Goal: Task Accomplishment & Management: Use online tool/utility

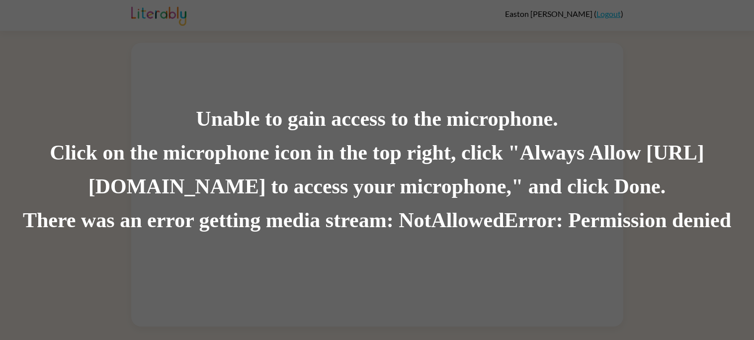
click at [266, 159] on div "Click on the microphone icon in the top right, click "Always Allow [URL][DOMAIN…" at bounding box center [377, 170] width 754 height 68
click at [564, 222] on div "There was an error getting media stream: NotAllowedError: Permission denied" at bounding box center [377, 221] width 754 height 34
click at [533, 221] on div "There was an error getting media stream: NotAllowedError: Permission denied" at bounding box center [377, 221] width 754 height 34
click at [531, 223] on div "There was an error getting media stream: NotAllowedError: Permission denied" at bounding box center [377, 221] width 754 height 34
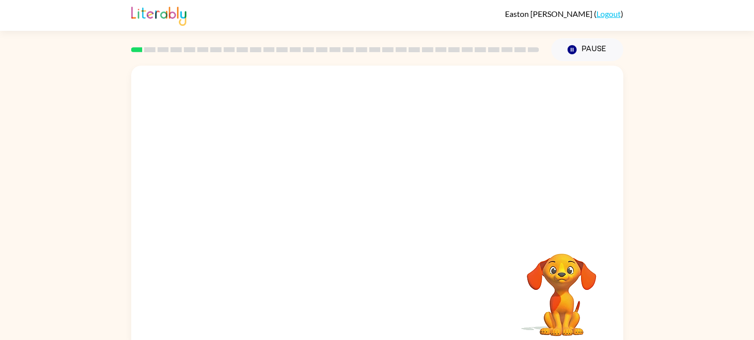
click at [689, 118] on div "Your browser must support playing .mp4 files to use Literably. Please try using…" at bounding box center [377, 205] width 754 height 288
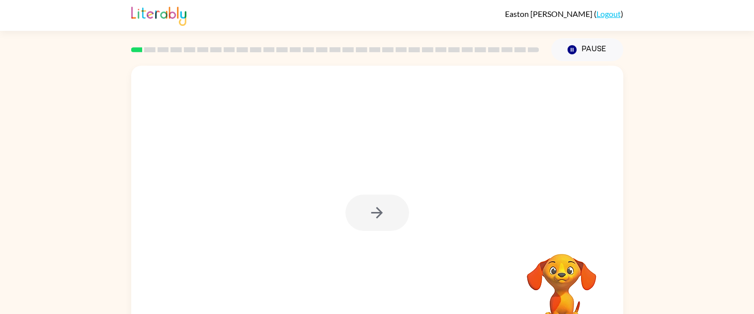
scroll to position [35, 0]
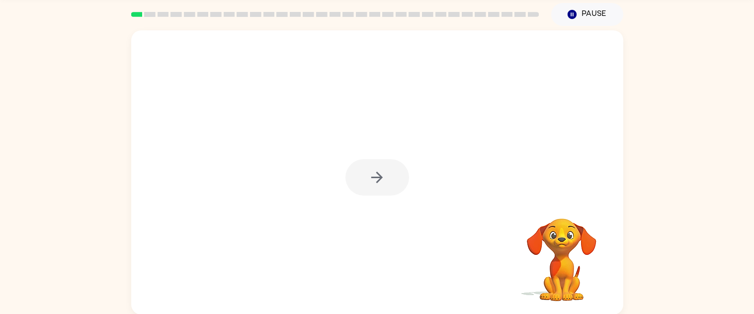
click at [374, 182] on div at bounding box center [378, 177] width 64 height 36
click at [373, 178] on icon "button" at bounding box center [376, 177] width 17 height 17
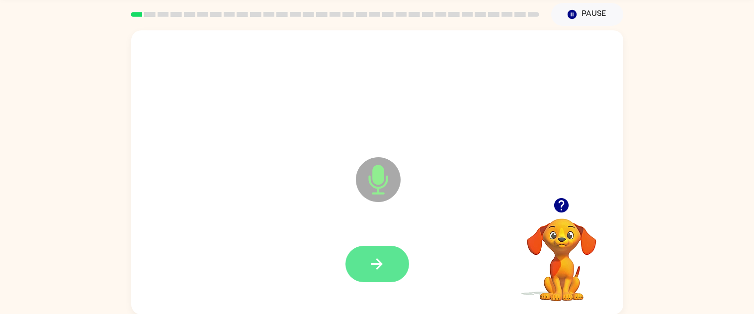
click at [368, 258] on icon "button" at bounding box center [376, 263] width 17 height 17
click at [366, 266] on button "button" at bounding box center [378, 264] width 64 height 36
click at [373, 261] on icon "button" at bounding box center [376, 263] width 17 height 17
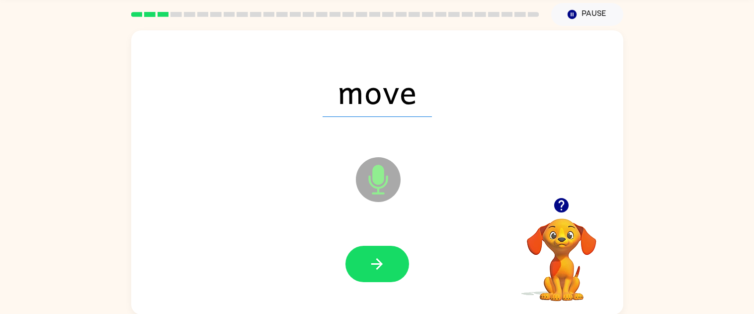
click at [560, 207] on icon "button" at bounding box center [561, 205] width 14 height 14
click at [365, 265] on button "button" at bounding box center [378, 264] width 64 height 36
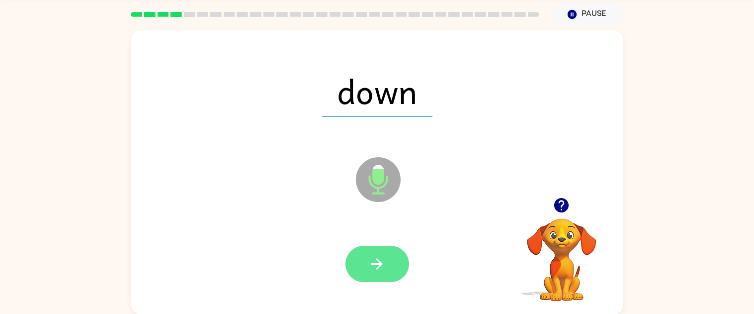
click at [374, 266] on icon "button" at bounding box center [376, 263] width 17 height 17
click at [370, 270] on icon "button" at bounding box center [376, 263] width 17 height 17
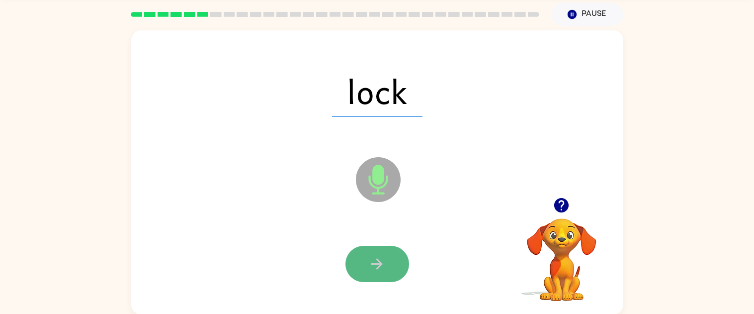
click at [363, 273] on button "button" at bounding box center [378, 264] width 64 height 36
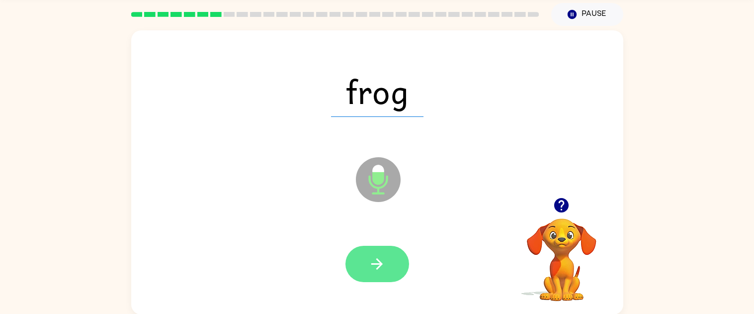
click at [372, 263] on icon "button" at bounding box center [376, 263] width 17 height 17
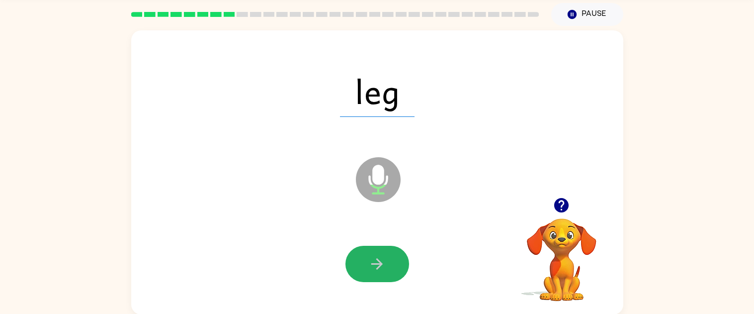
click at [372, 263] on icon "button" at bounding box center [376, 263] width 17 height 17
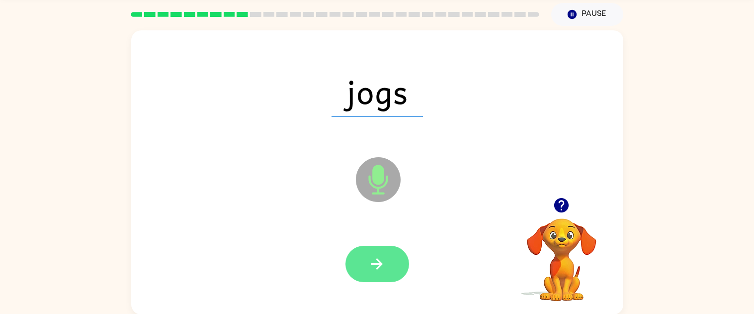
click at [372, 263] on icon "button" at bounding box center [376, 263] width 17 height 17
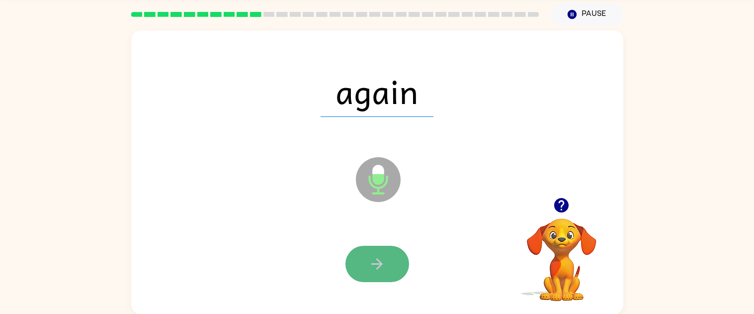
click at [358, 267] on button "button" at bounding box center [378, 264] width 64 height 36
click at [372, 265] on icon "button" at bounding box center [376, 263] width 17 height 17
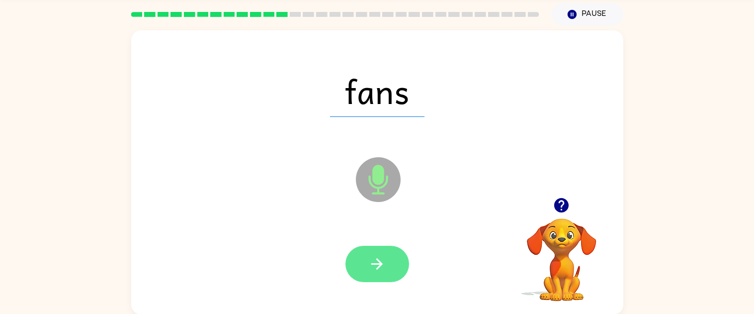
click at [372, 265] on icon "button" at bounding box center [376, 263] width 17 height 17
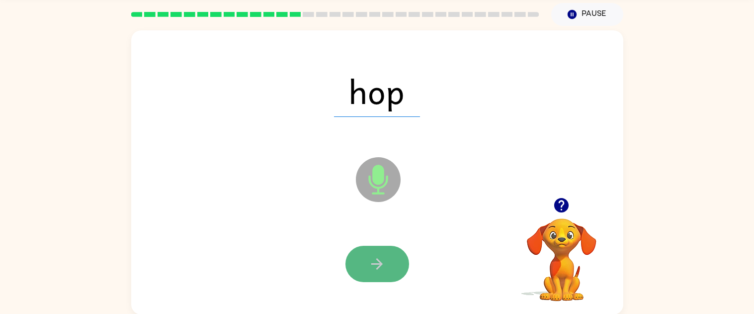
click at [371, 265] on icon "button" at bounding box center [376, 263] width 17 height 17
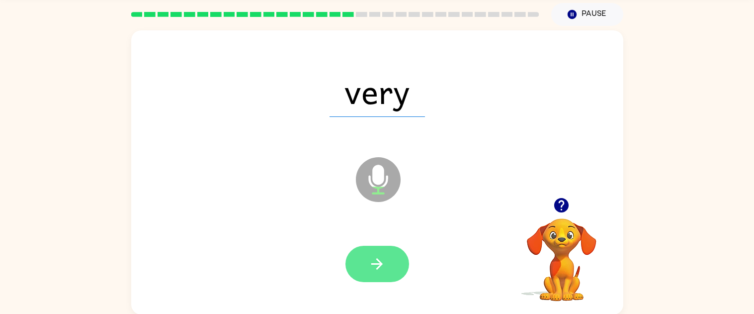
click at [377, 276] on button "button" at bounding box center [378, 264] width 64 height 36
click at [377, 278] on button "button" at bounding box center [378, 264] width 64 height 36
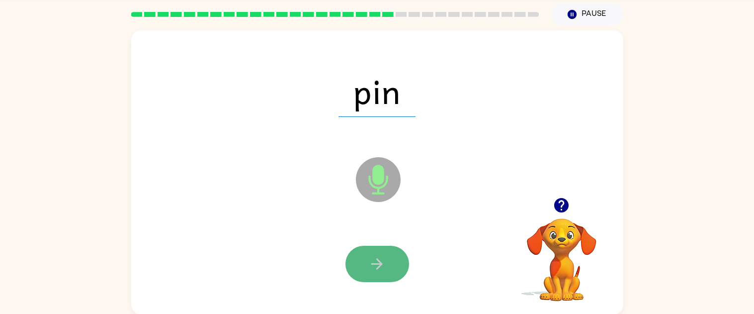
click at [369, 271] on icon "button" at bounding box center [376, 263] width 17 height 17
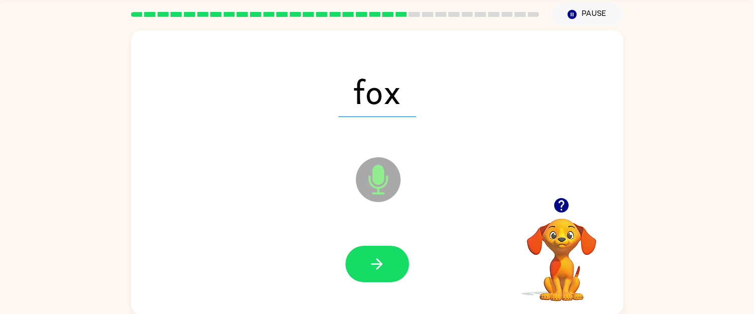
click at [369, 271] on icon "button" at bounding box center [376, 263] width 17 height 17
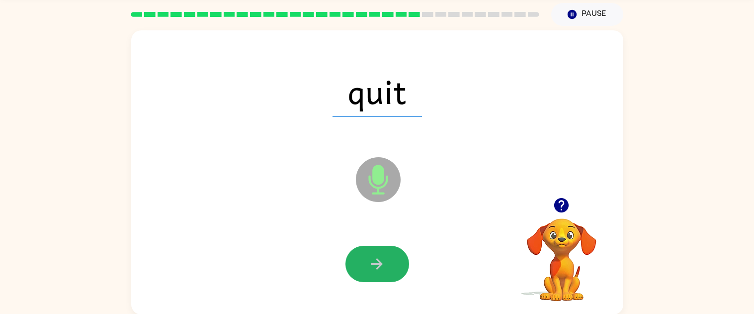
click at [369, 271] on icon "button" at bounding box center [376, 263] width 17 height 17
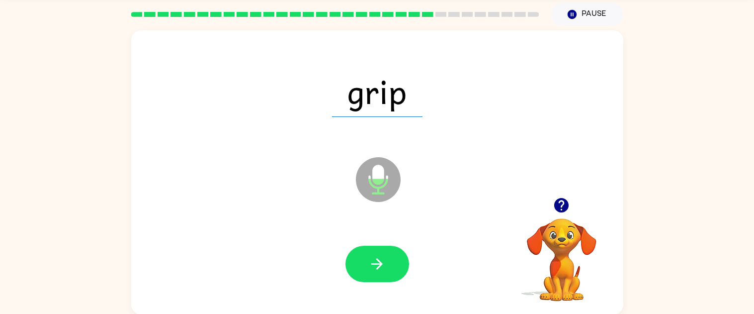
click at [369, 271] on icon "button" at bounding box center [376, 263] width 17 height 17
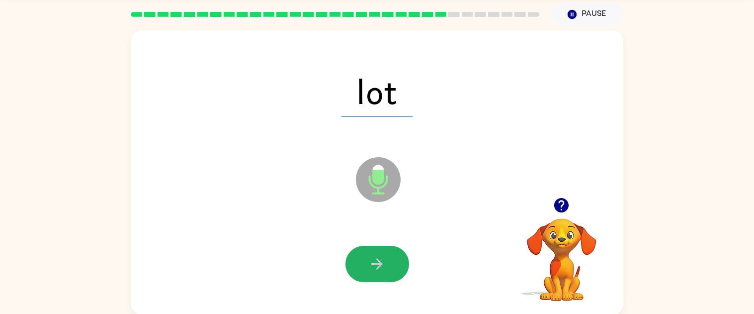
click at [369, 271] on icon "button" at bounding box center [376, 263] width 17 height 17
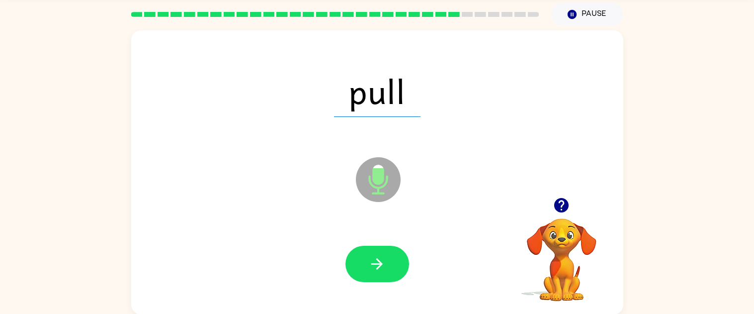
click at [565, 200] on icon "button" at bounding box center [561, 205] width 14 height 14
click at [563, 203] on icon "button" at bounding box center [561, 204] width 17 height 17
click at [561, 202] on icon "button" at bounding box center [561, 205] width 14 height 14
click at [560, 204] on icon "button" at bounding box center [561, 205] width 14 height 14
click at [368, 249] on button "button" at bounding box center [378, 264] width 64 height 36
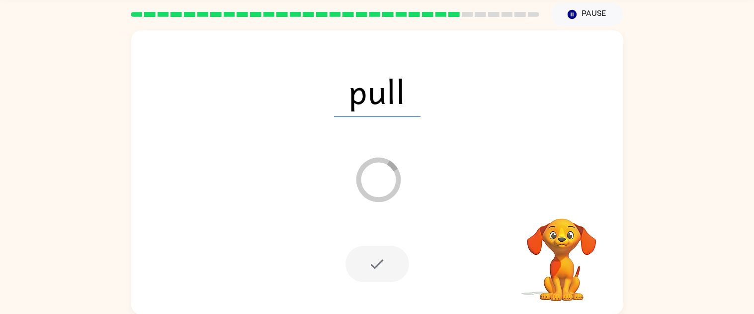
click at [323, 19] on div at bounding box center [335, 14] width 420 height 35
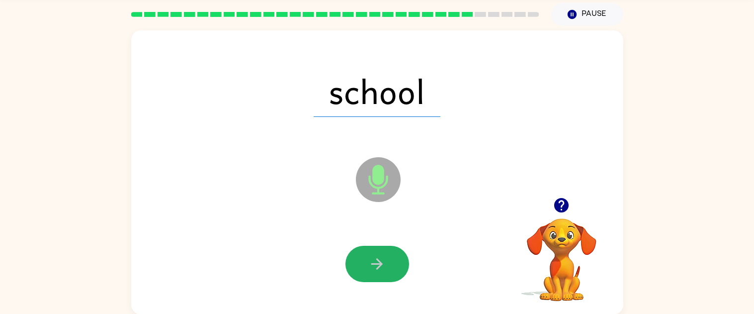
click at [371, 267] on icon "button" at bounding box center [376, 263] width 17 height 17
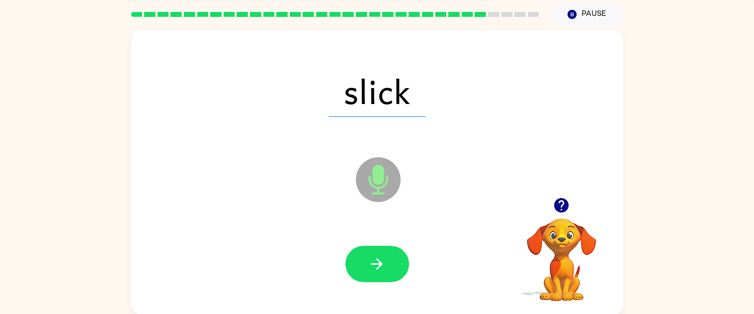
click at [371, 268] on icon "button" at bounding box center [376, 263] width 17 height 17
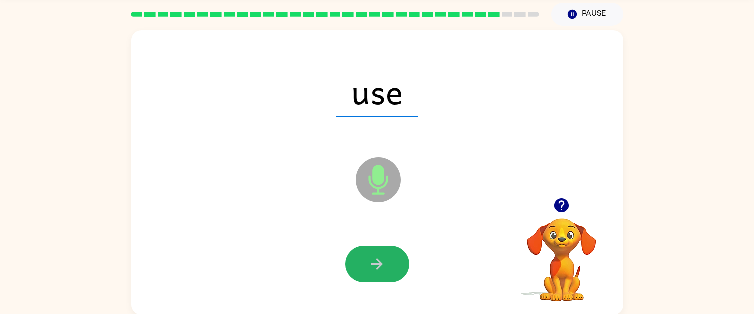
click at [371, 268] on icon "button" at bounding box center [376, 263] width 17 height 17
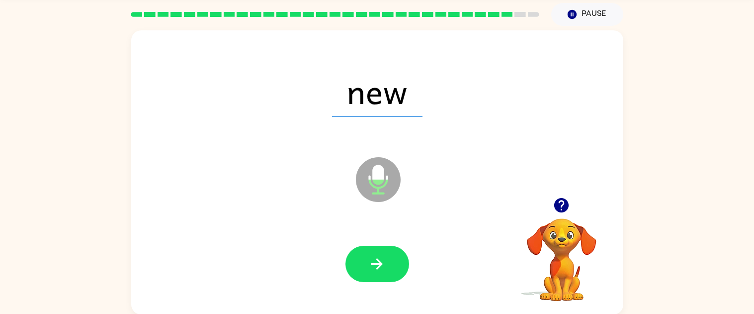
click at [371, 268] on icon "button" at bounding box center [376, 263] width 17 height 17
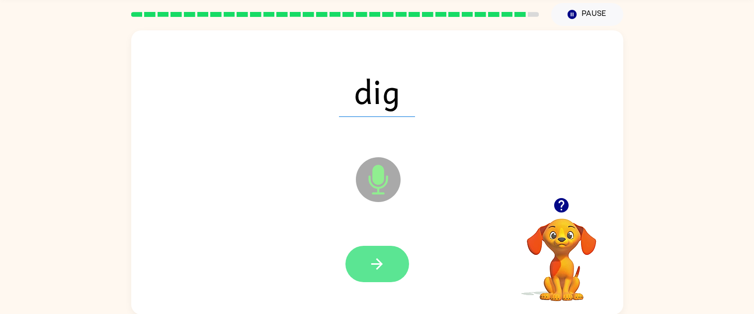
click at [369, 265] on icon "button" at bounding box center [376, 263] width 17 height 17
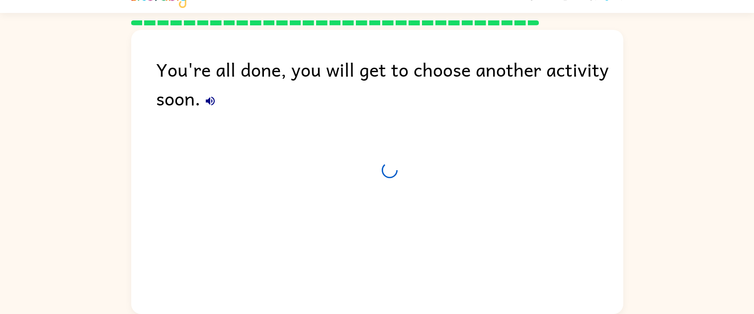
scroll to position [17, 0]
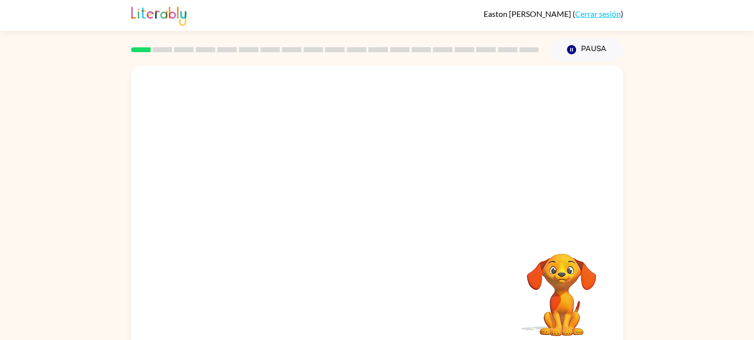
click at [310, 271] on div "Tu navegador debe admitir la reproducción de archivos .mp4 para usar Literably.…" at bounding box center [377, 208] width 492 height 284
click at [341, 154] on video "Tu navegador debe admitir la reproducción de archivos .mp4 para usar Literably.…" at bounding box center [377, 149] width 492 height 167
click at [349, 157] on video "Tu navegador debe admitir la reproducción de archivos .mp4 para usar Literably.…" at bounding box center [377, 149] width 492 height 167
click at [349, 158] on video "Tu navegador debe admitir la reproducción de archivos .mp4 para usar Literably.…" at bounding box center [377, 149] width 492 height 167
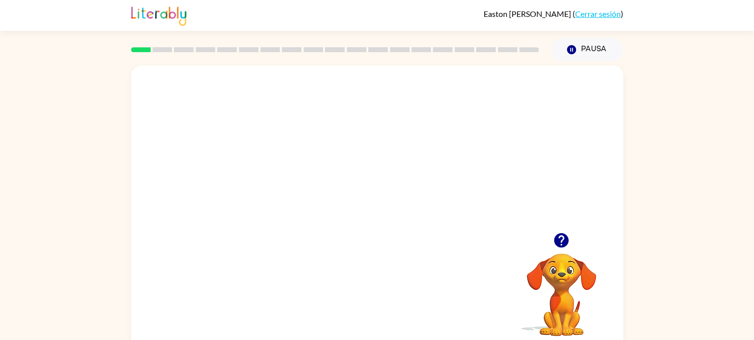
click at [347, 155] on video "Tu navegador debe admitir la reproducción de archivos .mp4 para usar Literably.…" at bounding box center [377, 149] width 492 height 167
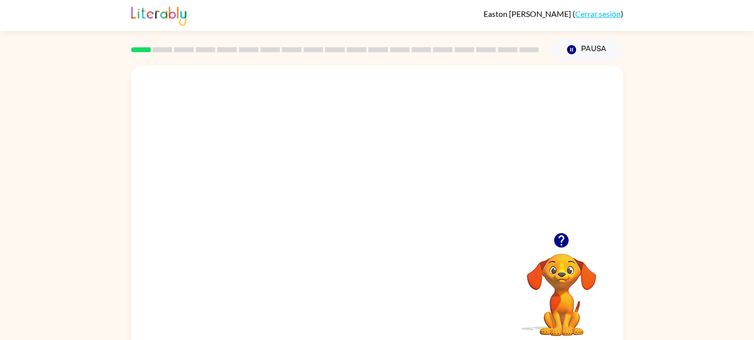
click at [347, 155] on video "Tu navegador debe admitir la reproducción de archivos .mp4 para usar Literably.…" at bounding box center [377, 149] width 492 height 167
click at [347, 155] on div at bounding box center [377, 208] width 492 height 284
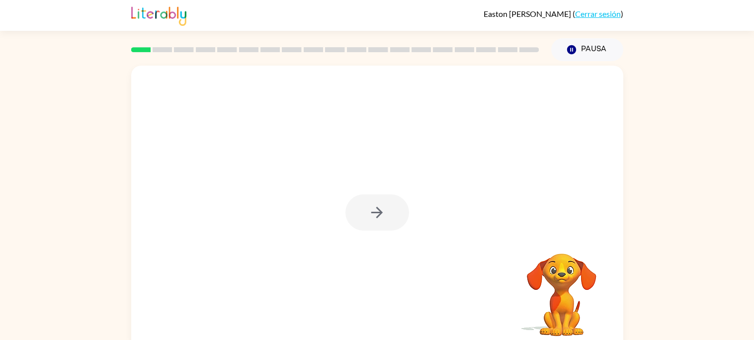
click at [371, 206] on div at bounding box center [378, 212] width 64 height 36
click at [371, 206] on icon "button" at bounding box center [376, 212] width 17 height 17
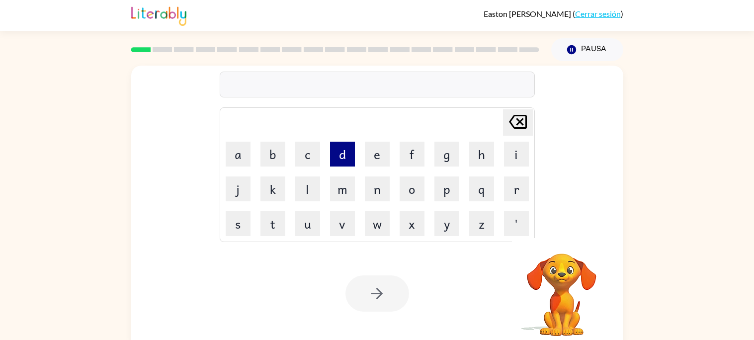
click at [349, 166] on button "d" at bounding box center [342, 154] width 25 height 25
click at [370, 191] on button "n" at bounding box center [377, 189] width 25 height 25
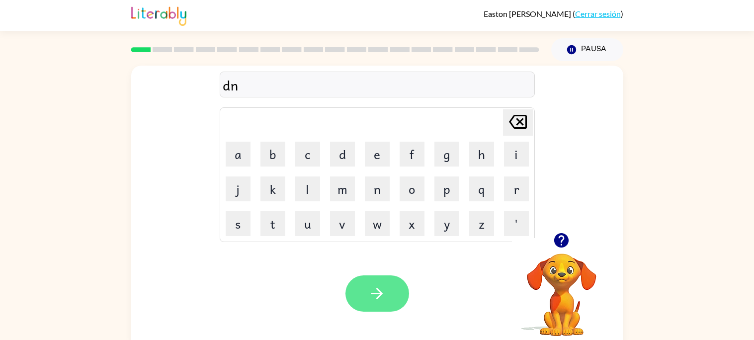
click at [383, 283] on button "button" at bounding box center [378, 293] width 64 height 36
click at [352, 289] on button "button" at bounding box center [378, 293] width 64 height 36
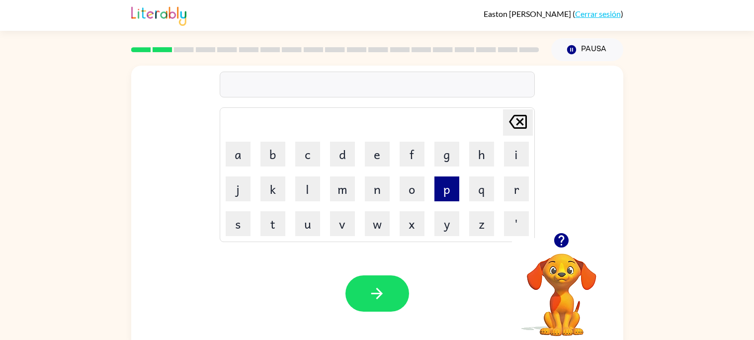
click at [451, 182] on button "p" at bounding box center [447, 189] width 25 height 25
click at [412, 186] on button "o" at bounding box center [412, 189] width 25 height 25
click at [452, 196] on button "p" at bounding box center [447, 189] width 25 height 25
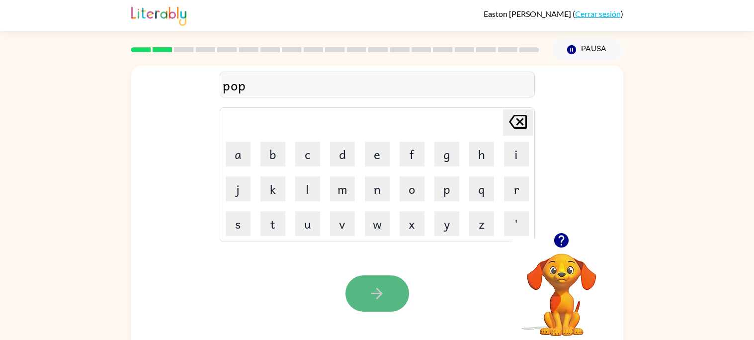
click at [371, 279] on button "button" at bounding box center [378, 293] width 64 height 36
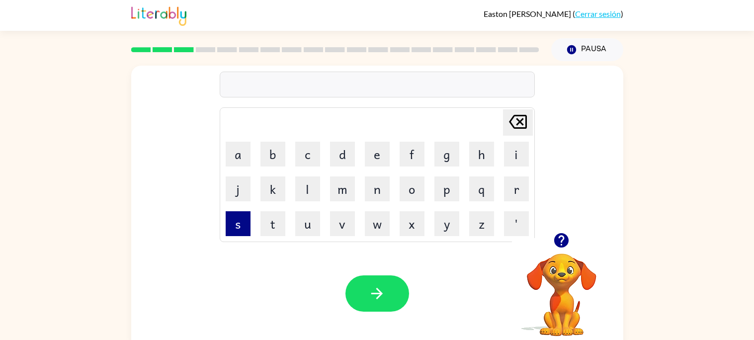
click at [248, 219] on button "s" at bounding box center [238, 223] width 25 height 25
click at [243, 220] on button "s" at bounding box center [238, 223] width 25 height 25
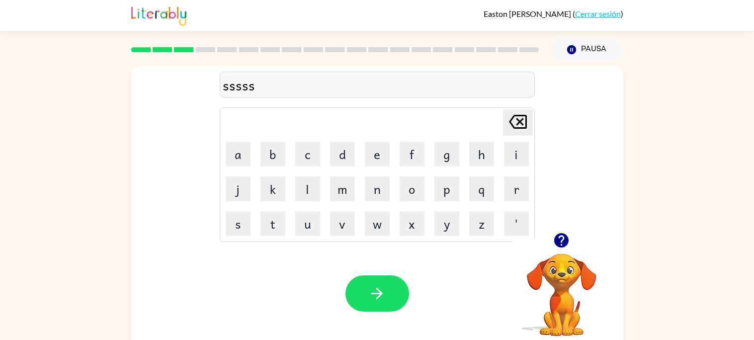
click at [506, 120] on icon "Delete Delete last character input" at bounding box center [518, 122] width 24 height 24
click at [507, 120] on icon "Delete Delete last character input" at bounding box center [518, 122] width 24 height 24
click at [562, 244] on icon "button" at bounding box center [561, 240] width 17 height 17
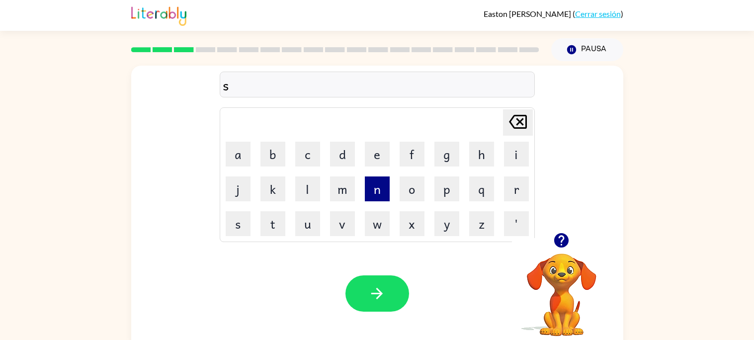
click at [371, 187] on button "n" at bounding box center [377, 189] width 25 height 25
click at [440, 197] on button "p" at bounding box center [447, 189] width 25 height 25
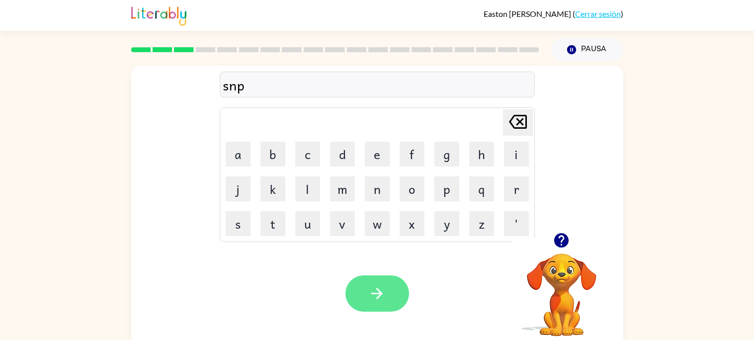
click at [385, 277] on button "button" at bounding box center [378, 293] width 64 height 36
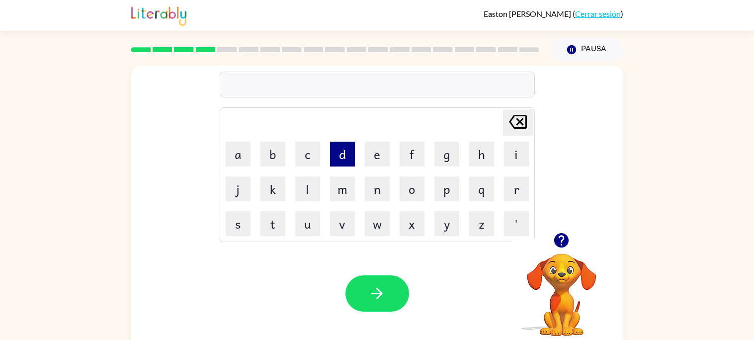
click at [337, 160] on button "d" at bounding box center [342, 154] width 25 height 25
click at [556, 234] on icon "button" at bounding box center [561, 240] width 17 height 17
click at [277, 218] on button "t" at bounding box center [273, 223] width 25 height 25
click at [565, 245] on icon "button" at bounding box center [561, 240] width 14 height 14
click at [565, 245] on video "Tu navegador debe admitir la reproducción de archivos .mp4 para usar Literably.…" at bounding box center [561, 287] width 99 height 99
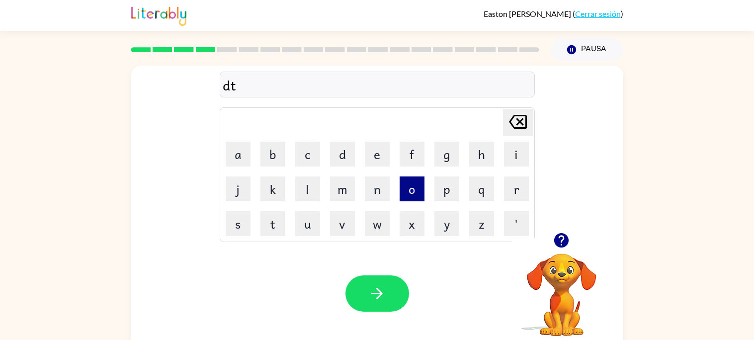
click at [409, 188] on button "o" at bounding box center [412, 189] width 25 height 25
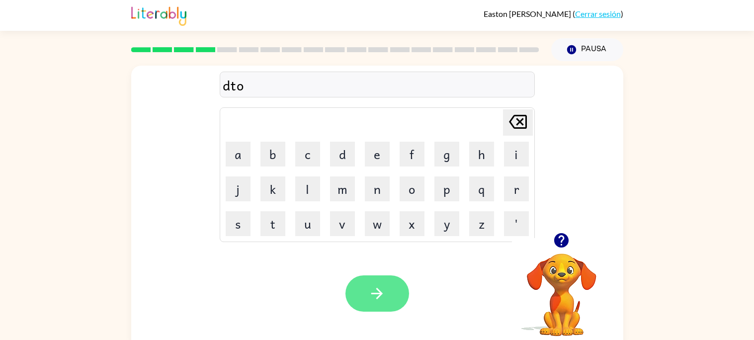
click at [372, 286] on icon "button" at bounding box center [376, 293] width 17 height 17
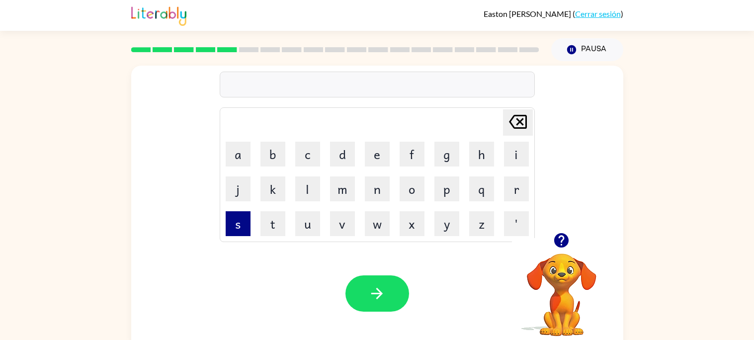
click at [238, 232] on button "s" at bounding box center [238, 223] width 25 height 25
click at [442, 196] on button "p" at bounding box center [447, 189] width 25 height 25
click at [559, 239] on icon "button" at bounding box center [561, 240] width 14 height 14
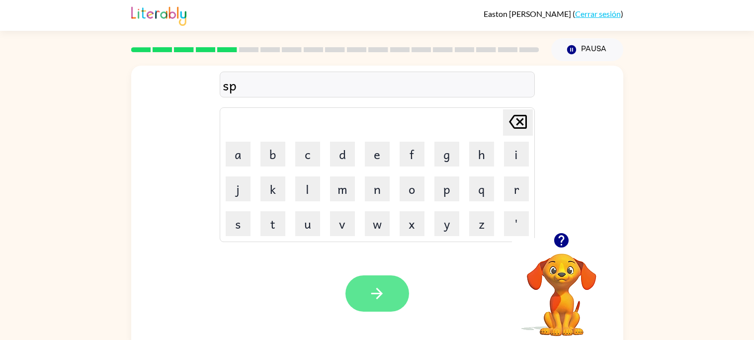
click at [374, 293] on icon "button" at bounding box center [376, 293] width 11 height 11
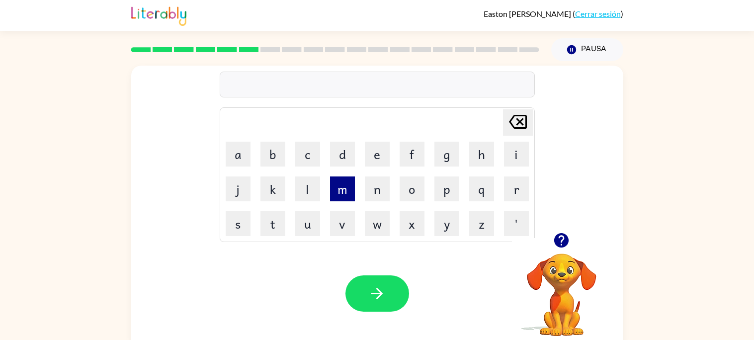
click at [343, 194] on button "m" at bounding box center [342, 189] width 25 height 25
click at [560, 240] on icon "button" at bounding box center [561, 240] width 14 height 14
click at [235, 231] on button "s" at bounding box center [238, 223] width 25 height 25
click at [280, 223] on button "t" at bounding box center [273, 223] width 25 height 25
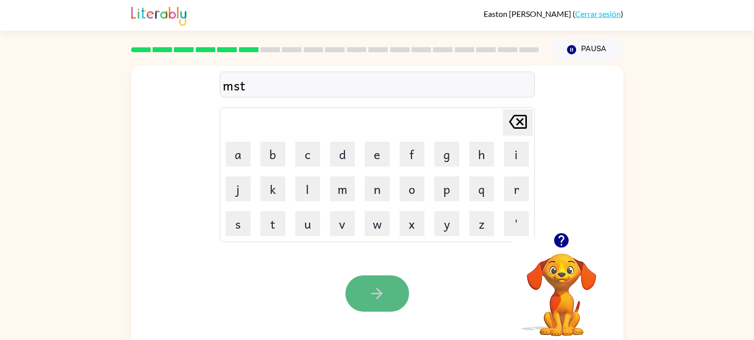
click at [391, 298] on button "button" at bounding box center [378, 293] width 64 height 36
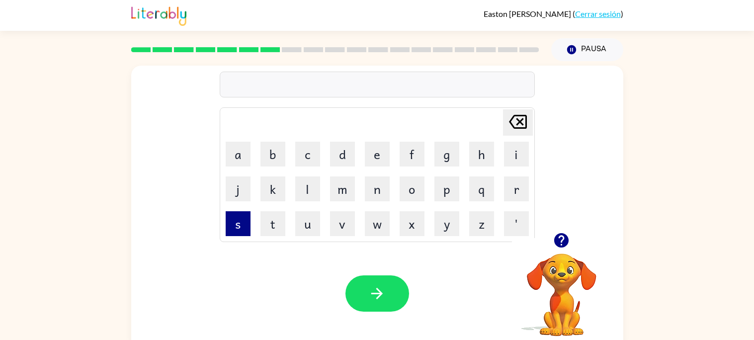
click at [243, 233] on button "s" at bounding box center [238, 223] width 25 height 25
click at [369, 199] on button "n" at bounding box center [377, 189] width 25 height 25
click at [282, 229] on button "t" at bounding box center [273, 223] width 25 height 25
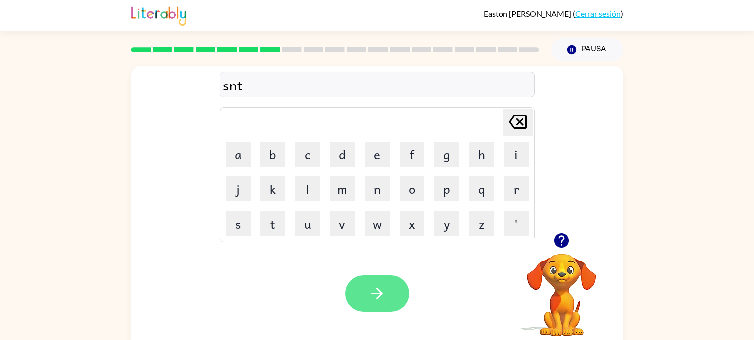
click at [394, 301] on button "button" at bounding box center [378, 293] width 64 height 36
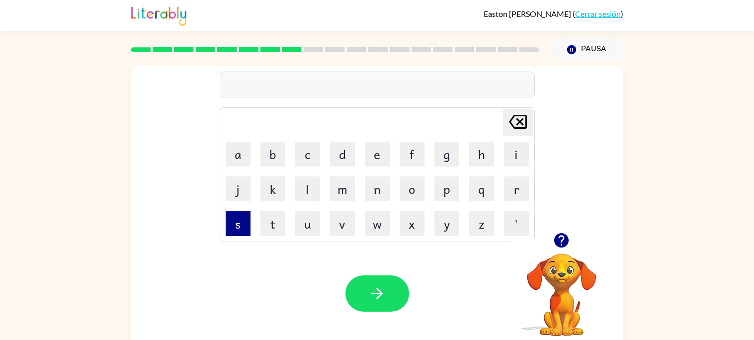
click at [237, 235] on button "s" at bounding box center [238, 223] width 25 height 25
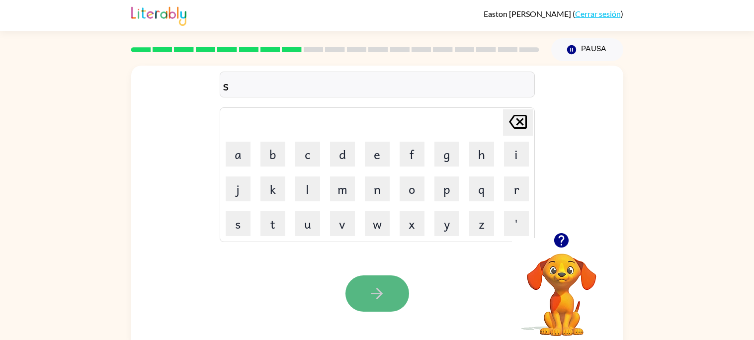
click at [354, 291] on button "button" at bounding box center [378, 293] width 64 height 36
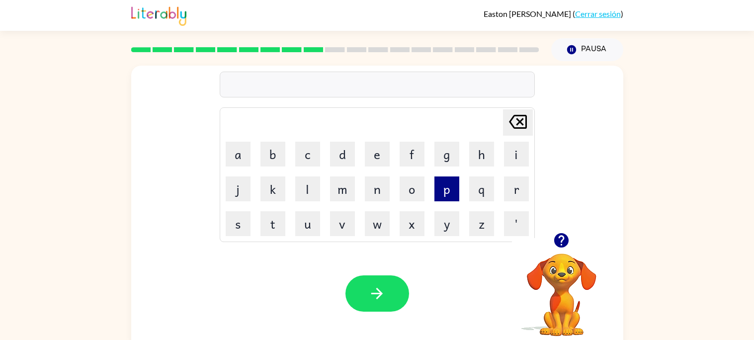
click at [443, 190] on button "p" at bounding box center [447, 189] width 25 height 25
click at [344, 191] on button "m" at bounding box center [342, 189] width 25 height 25
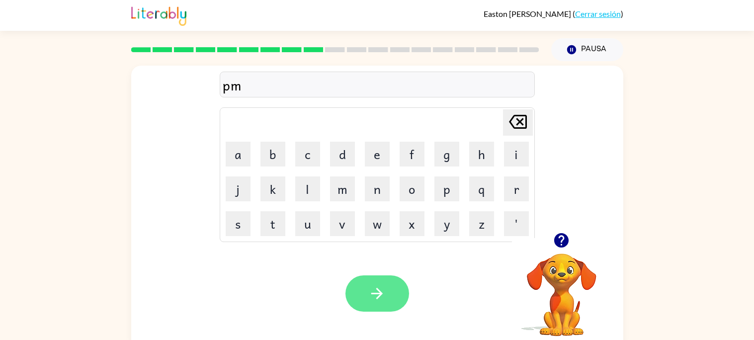
click at [377, 285] on icon "button" at bounding box center [376, 293] width 17 height 17
click at [564, 239] on icon "button" at bounding box center [561, 240] width 14 height 14
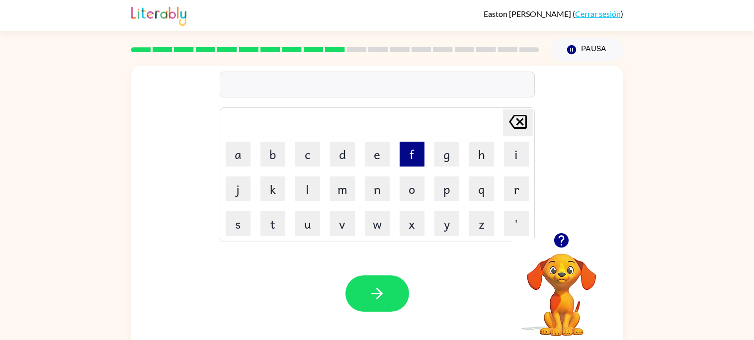
click at [412, 162] on button "f" at bounding box center [412, 154] width 25 height 25
click at [244, 224] on button "s" at bounding box center [238, 223] width 25 height 25
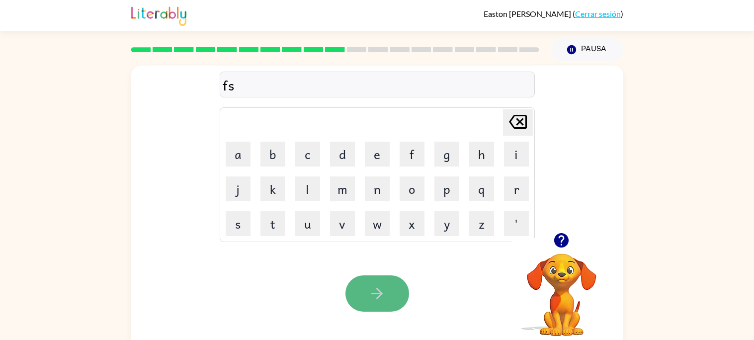
click at [372, 283] on button "button" at bounding box center [378, 293] width 64 height 36
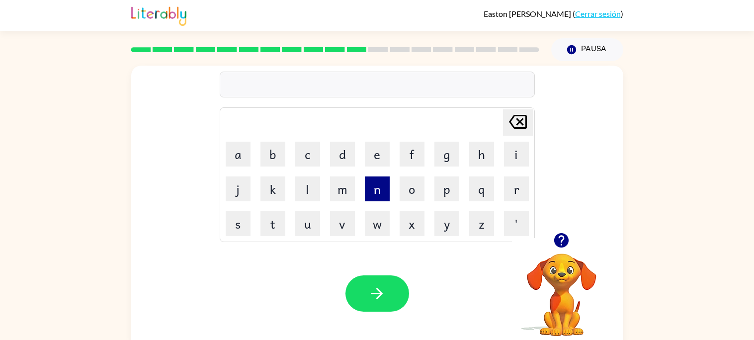
click at [383, 198] on button "n" at bounding box center [377, 189] width 25 height 25
click at [400, 187] on button "o" at bounding box center [412, 189] width 25 height 25
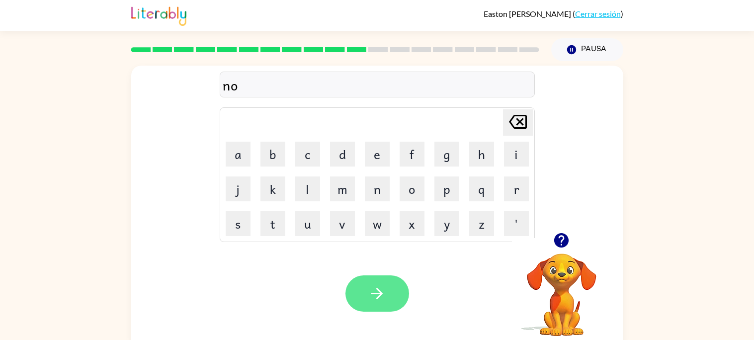
click at [377, 283] on button "button" at bounding box center [378, 293] width 64 height 36
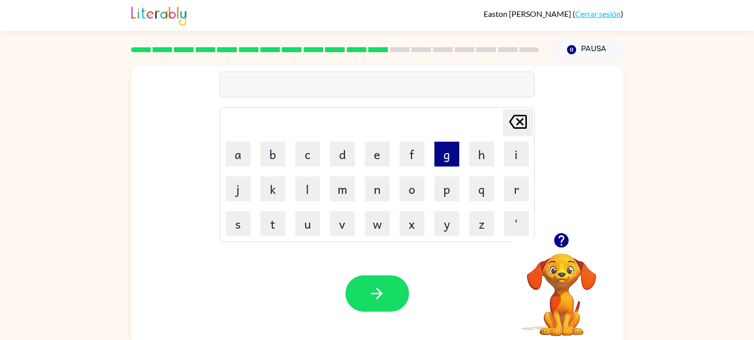
click at [442, 161] on button "g" at bounding box center [447, 154] width 25 height 25
click at [558, 240] on icon "button" at bounding box center [561, 240] width 14 height 14
click at [238, 233] on button "s" at bounding box center [238, 223] width 25 height 25
click at [457, 157] on button "g" at bounding box center [447, 154] width 25 height 25
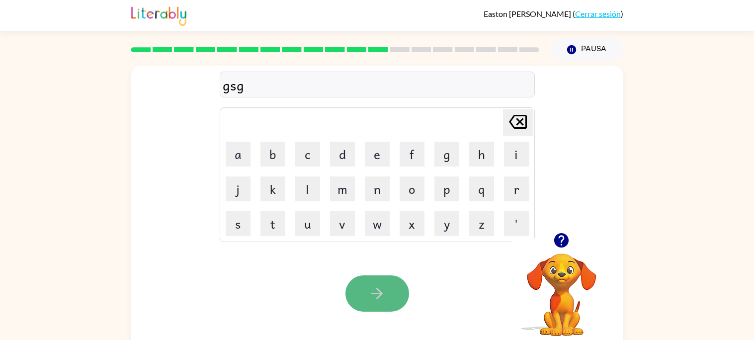
click at [371, 292] on icon "button" at bounding box center [376, 293] width 17 height 17
click at [510, 125] on icon at bounding box center [518, 122] width 18 height 14
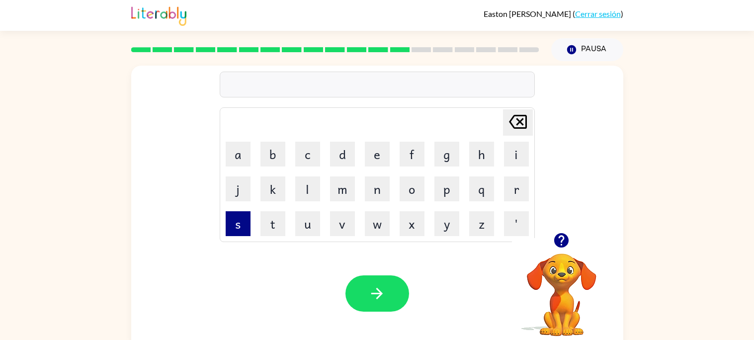
click at [251, 233] on button "s" at bounding box center [238, 223] width 25 height 25
click at [406, 165] on button "f" at bounding box center [412, 154] width 25 height 25
click at [510, 106] on div "sf Delete Delete last character input a b c d e f g h i j k l m n o p q r s t u…" at bounding box center [377, 149] width 315 height 185
click at [515, 122] on icon "Delete Delete last character input" at bounding box center [518, 122] width 24 height 24
click at [513, 122] on icon "Delete Delete last character input" at bounding box center [518, 122] width 24 height 24
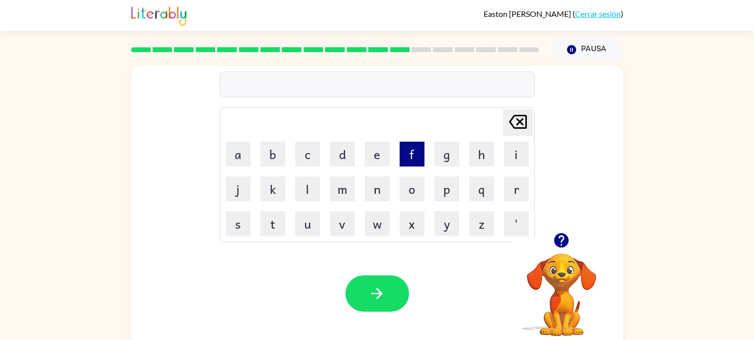
click at [416, 158] on button "f" at bounding box center [412, 154] width 25 height 25
click at [230, 231] on button "s" at bounding box center [238, 223] width 25 height 25
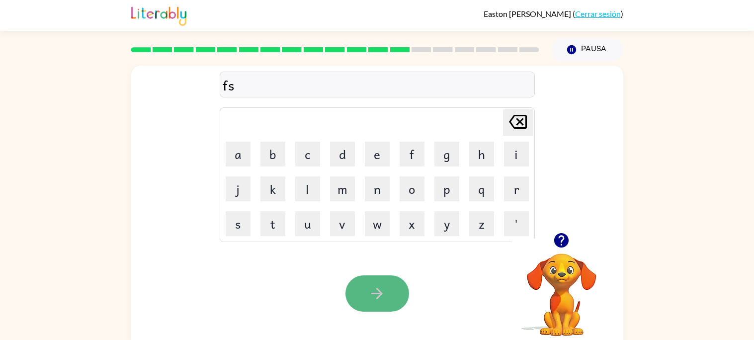
click at [381, 301] on icon "button" at bounding box center [376, 293] width 17 height 17
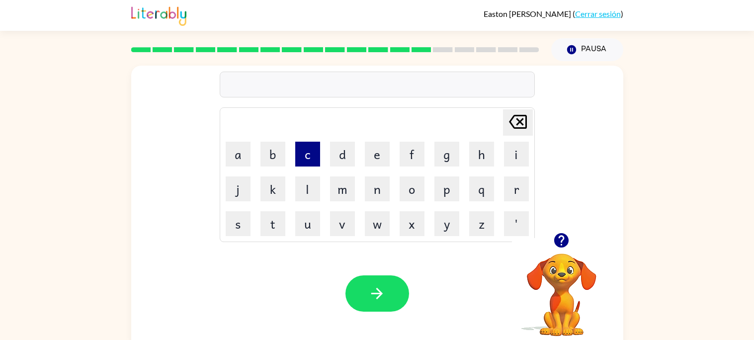
click at [314, 164] on button "c" at bounding box center [307, 154] width 25 height 25
click at [244, 224] on button "s" at bounding box center [238, 223] width 25 height 25
click at [558, 233] on icon "button" at bounding box center [561, 240] width 17 height 17
click at [510, 122] on icon "Delete Delete last character input" at bounding box center [518, 122] width 24 height 24
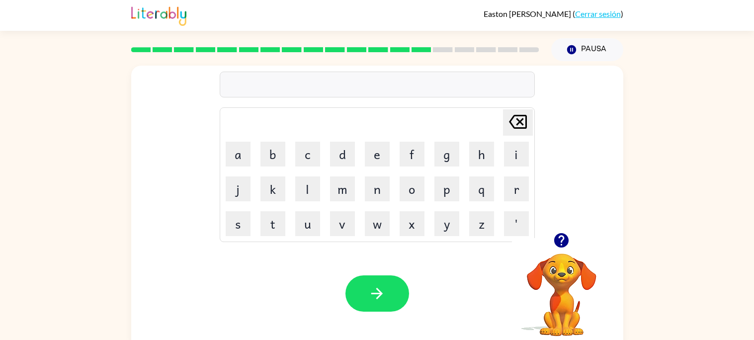
click at [563, 246] on icon "button" at bounding box center [561, 240] width 14 height 14
click at [238, 228] on button "s" at bounding box center [238, 223] width 25 height 25
click at [559, 242] on icon "button" at bounding box center [561, 240] width 14 height 14
click at [313, 160] on button "c" at bounding box center [307, 154] width 25 height 25
click at [308, 159] on button "c" at bounding box center [307, 154] width 25 height 25
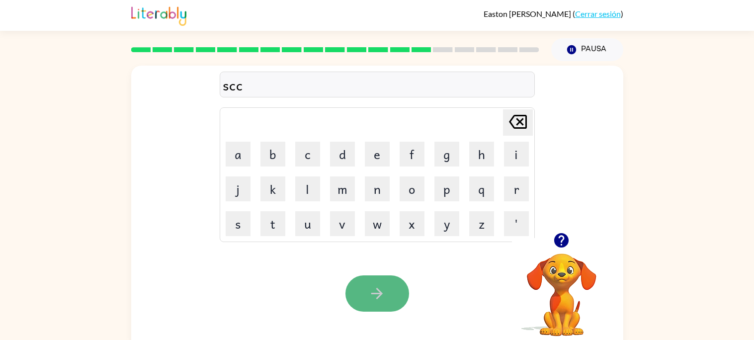
click at [380, 291] on icon "button" at bounding box center [376, 293] width 17 height 17
click at [441, 202] on td "p" at bounding box center [447, 189] width 34 height 34
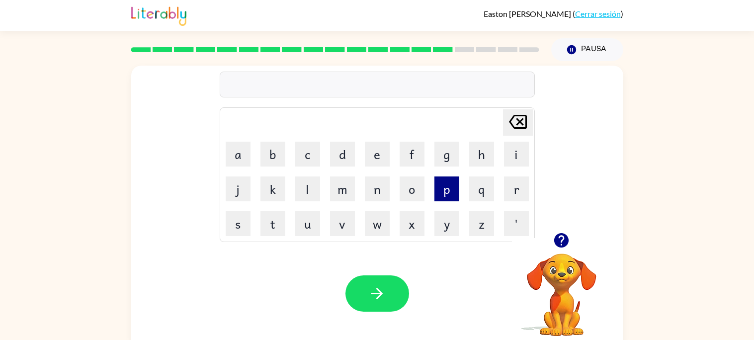
click at [444, 196] on button "p" at bounding box center [447, 189] width 25 height 25
click at [240, 153] on button "a" at bounding box center [238, 154] width 25 height 25
click at [562, 243] on icon "button" at bounding box center [561, 240] width 14 height 14
click at [237, 220] on button "s" at bounding box center [238, 223] width 25 height 25
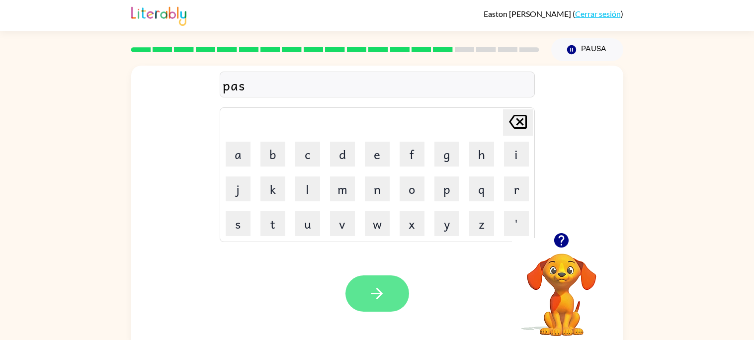
click at [372, 293] on icon "button" at bounding box center [376, 293] width 11 height 11
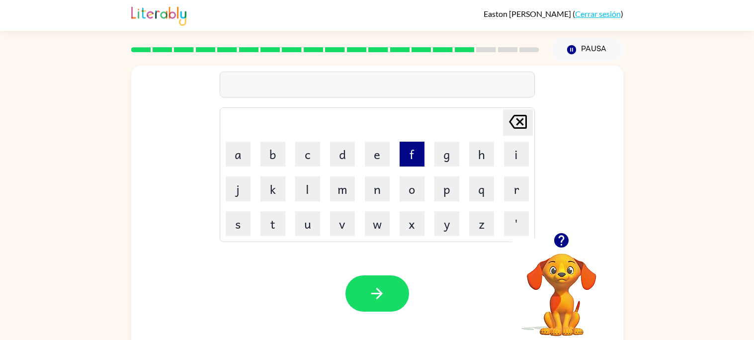
click at [408, 149] on button "f" at bounding box center [412, 154] width 25 height 25
click at [565, 238] on icon "button" at bounding box center [561, 240] width 14 height 14
click at [275, 155] on button "b" at bounding box center [273, 154] width 25 height 25
click at [242, 224] on button "s" at bounding box center [238, 223] width 25 height 25
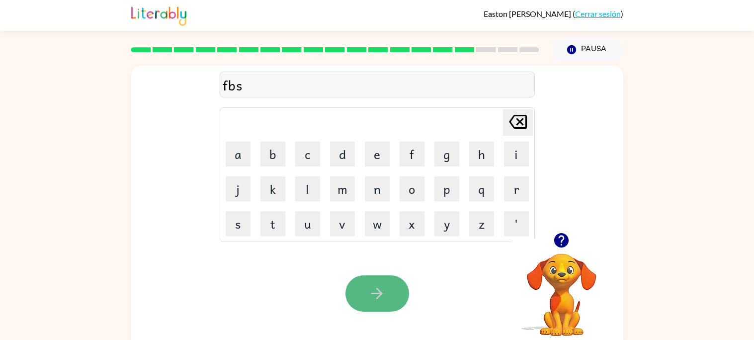
click at [388, 305] on button "button" at bounding box center [378, 293] width 64 height 36
click at [556, 237] on icon "button" at bounding box center [561, 240] width 14 height 14
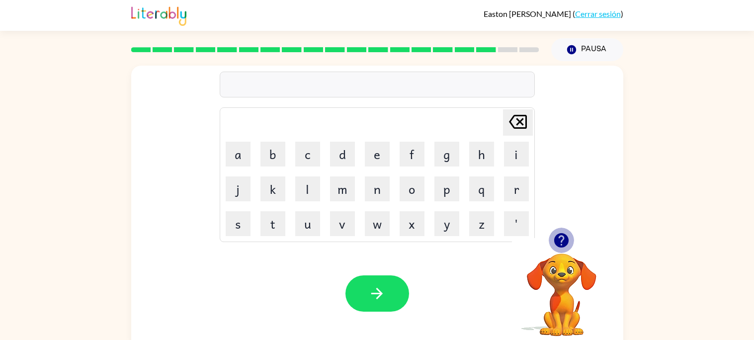
click at [558, 238] on icon "button" at bounding box center [561, 240] width 14 height 14
click at [238, 168] on td "a" at bounding box center [238, 154] width 34 height 34
click at [238, 160] on button "a" at bounding box center [238, 154] width 25 height 25
click at [266, 152] on button "b" at bounding box center [273, 154] width 25 height 25
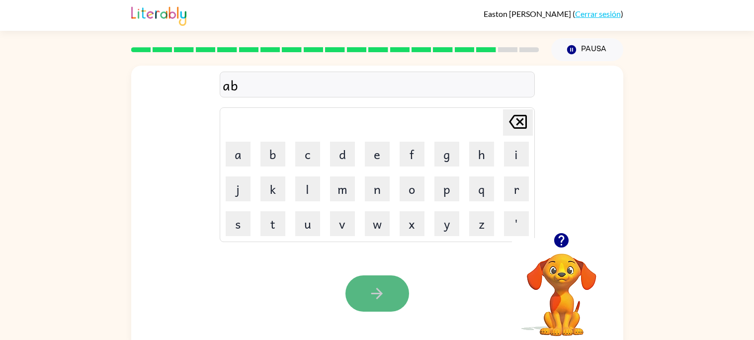
click at [364, 284] on button "button" at bounding box center [378, 293] width 64 height 36
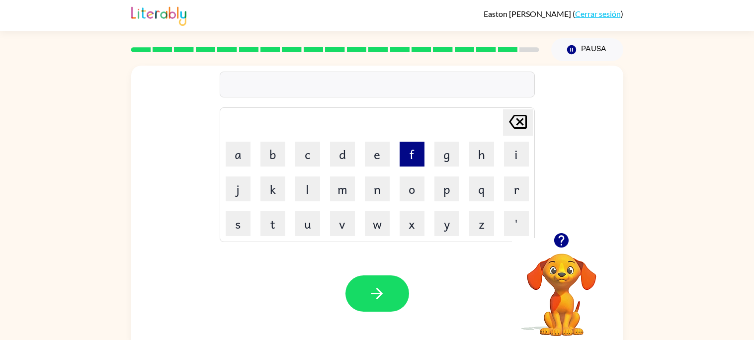
click at [420, 160] on button "f" at bounding box center [412, 154] width 25 height 25
click at [418, 188] on button "o" at bounding box center [412, 189] width 25 height 25
click at [303, 159] on button "c" at bounding box center [307, 154] width 25 height 25
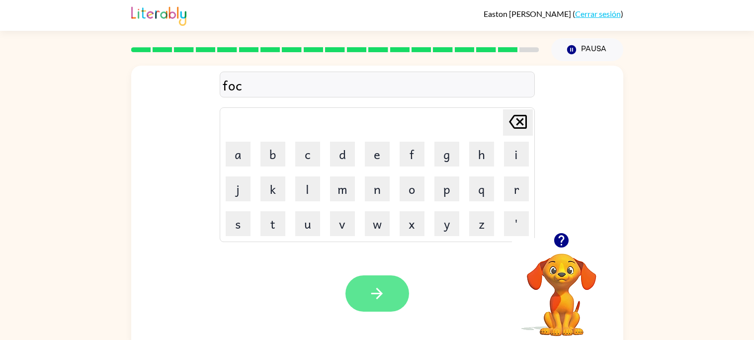
click at [400, 290] on button "button" at bounding box center [378, 293] width 64 height 36
click at [400, 290] on div at bounding box center [378, 293] width 64 height 36
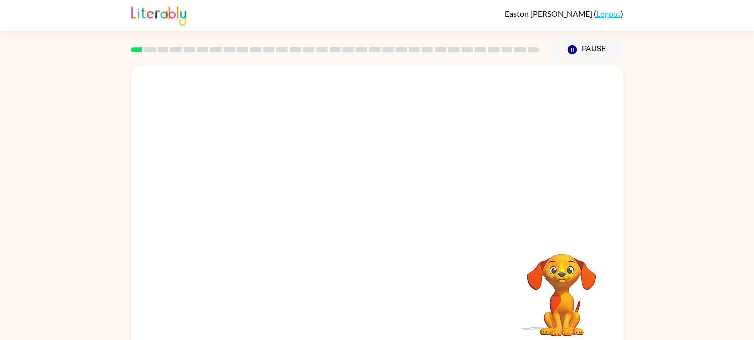
click at [343, 181] on video "Your browser must support playing .mp4 files to use Literably. Please try using…" at bounding box center [377, 149] width 492 height 167
click at [371, 216] on icon "button" at bounding box center [376, 212] width 17 height 17
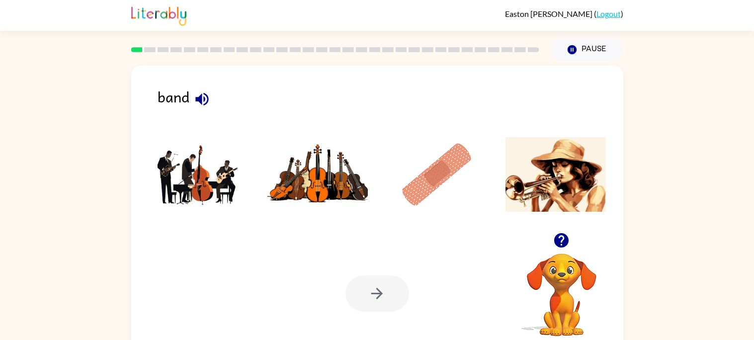
click at [558, 238] on icon "button" at bounding box center [561, 240] width 14 height 14
click at [335, 184] on img at bounding box center [317, 174] width 100 height 75
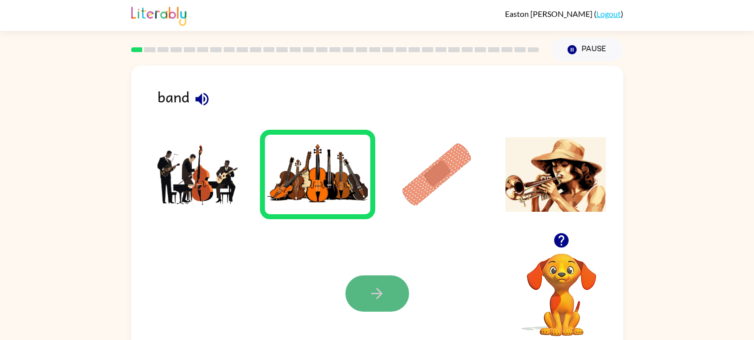
click at [370, 301] on icon "button" at bounding box center [376, 293] width 17 height 17
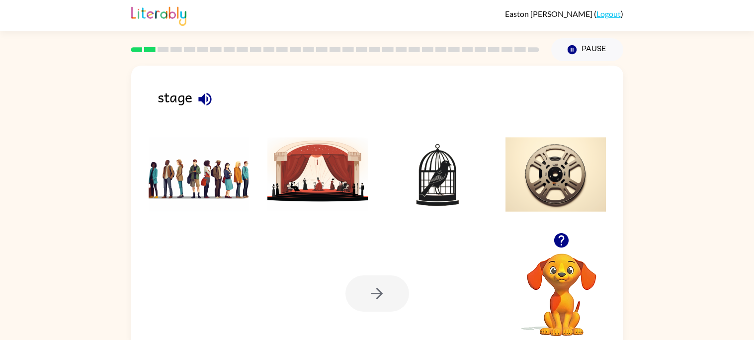
click at [197, 177] on img at bounding box center [199, 174] width 100 height 75
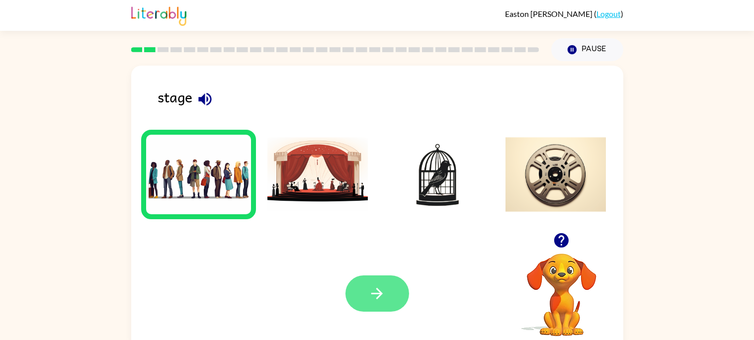
click at [393, 292] on button "button" at bounding box center [378, 293] width 64 height 36
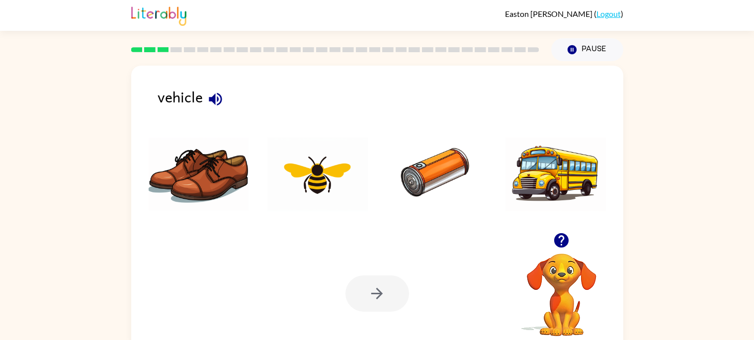
click at [204, 167] on img at bounding box center [199, 174] width 100 height 75
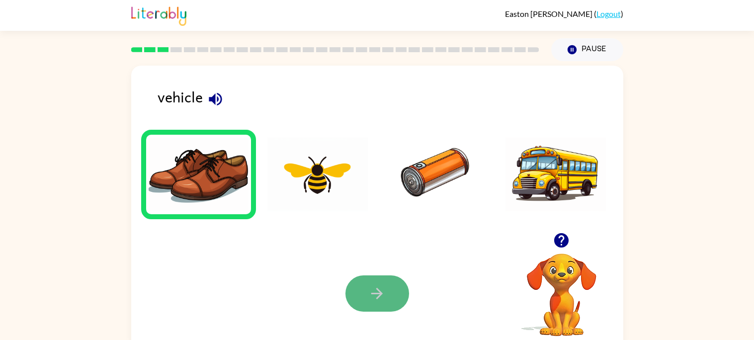
click at [377, 283] on button "button" at bounding box center [378, 293] width 64 height 36
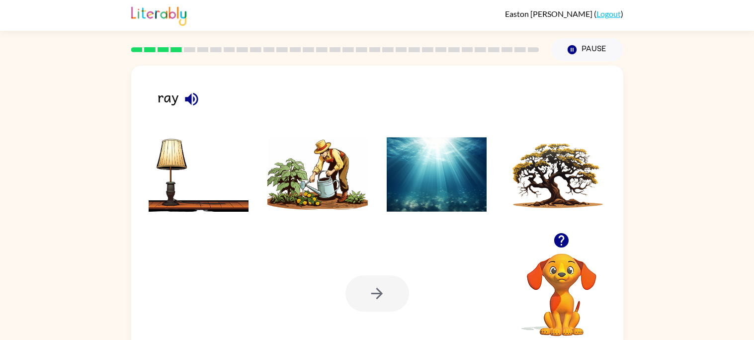
click at [469, 184] on img at bounding box center [437, 174] width 100 height 75
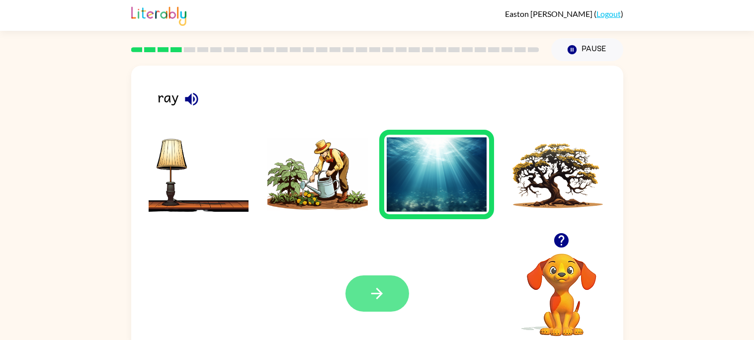
click at [374, 295] on icon "button" at bounding box center [376, 293] width 17 height 17
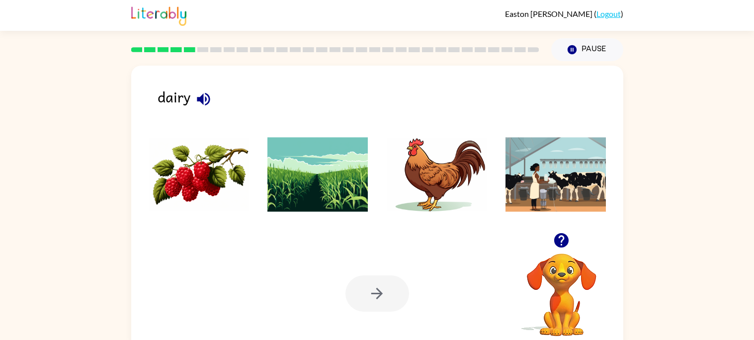
click at [539, 197] on img at bounding box center [556, 174] width 100 height 75
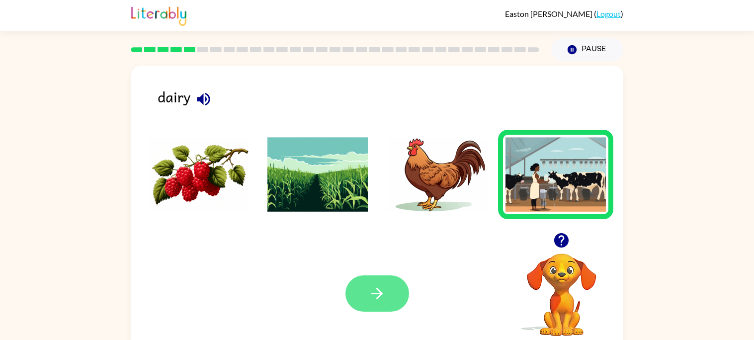
click at [390, 293] on button "button" at bounding box center [378, 293] width 64 height 36
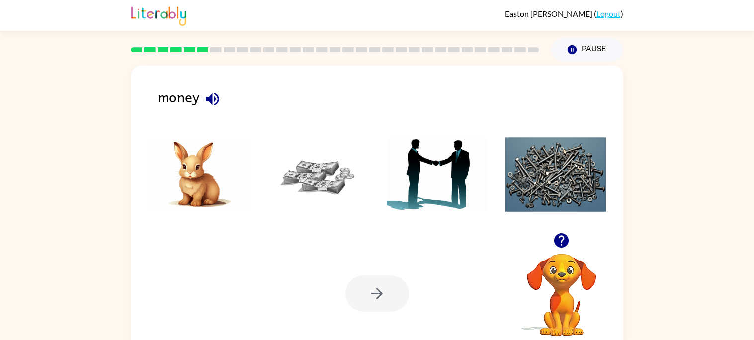
click at [558, 208] on img at bounding box center [556, 174] width 100 height 75
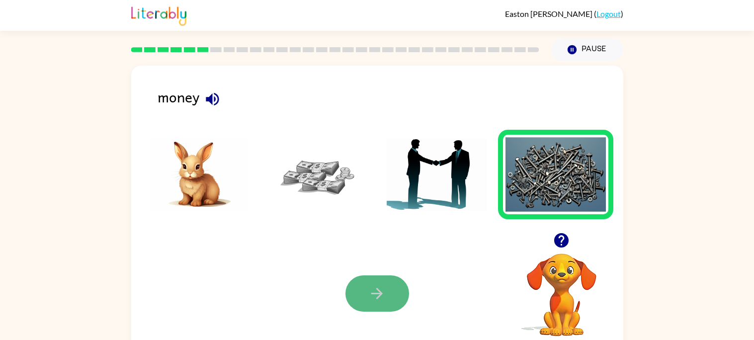
click at [381, 292] on icon "button" at bounding box center [376, 293] width 11 height 11
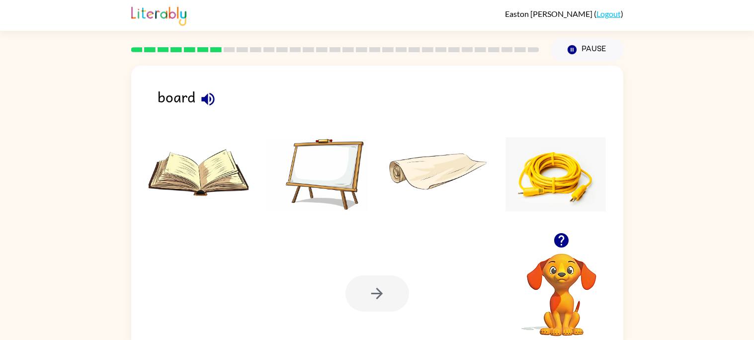
click at [214, 170] on img at bounding box center [199, 174] width 100 height 75
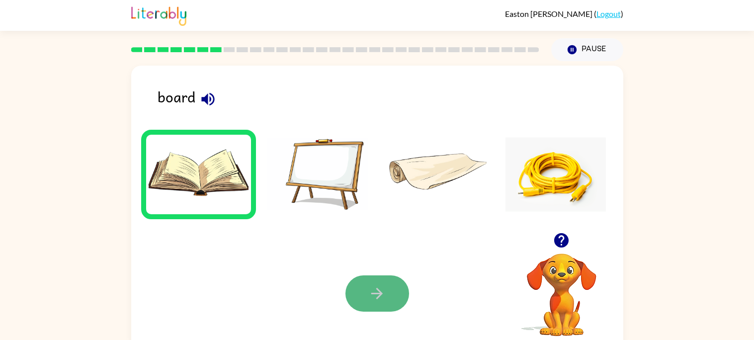
click at [368, 308] on button "button" at bounding box center [378, 293] width 64 height 36
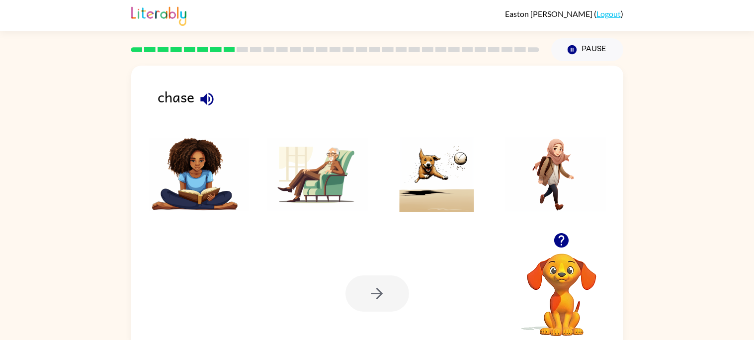
click at [417, 178] on img at bounding box center [437, 174] width 100 height 75
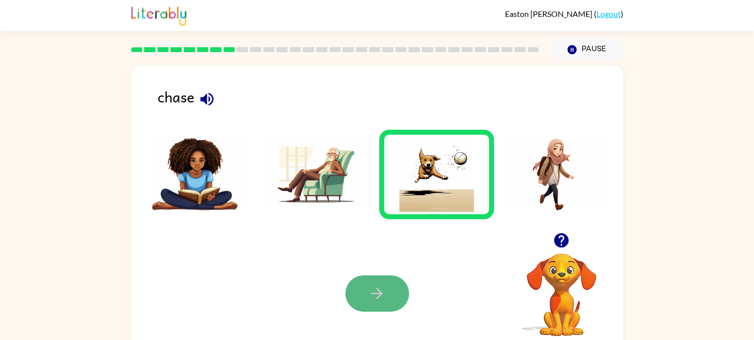
click at [376, 302] on button "button" at bounding box center [378, 293] width 64 height 36
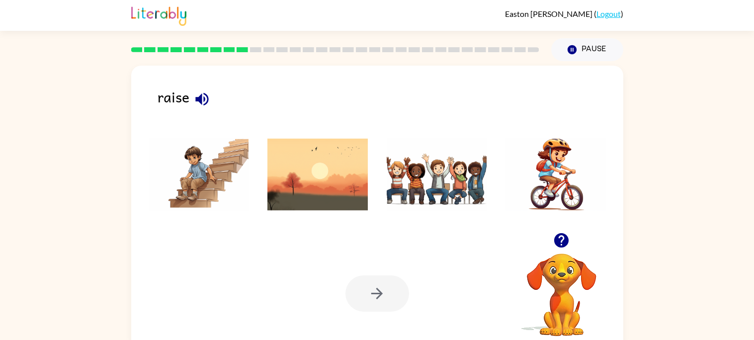
click at [442, 191] on img at bounding box center [437, 174] width 100 height 75
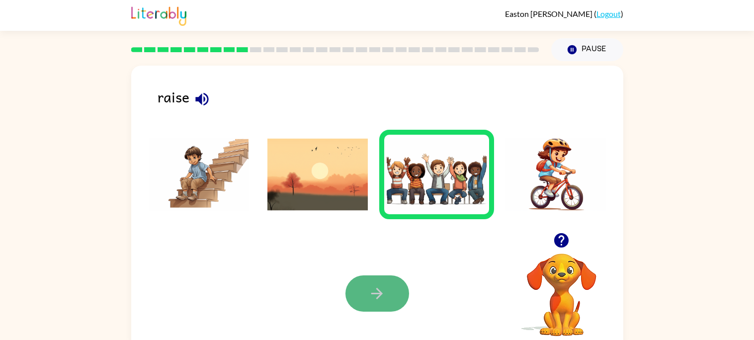
click at [381, 296] on icon "button" at bounding box center [376, 293] width 17 height 17
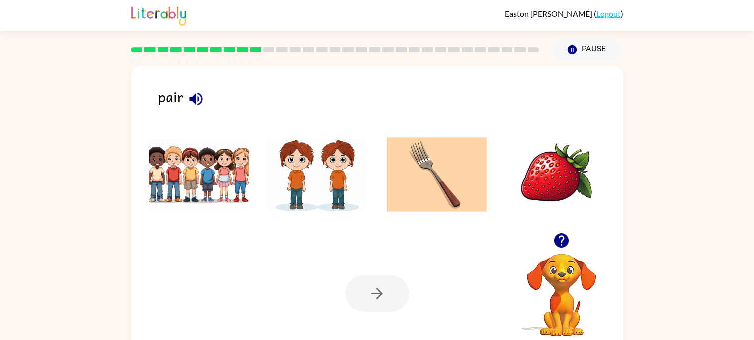
click at [203, 153] on img at bounding box center [199, 174] width 100 height 75
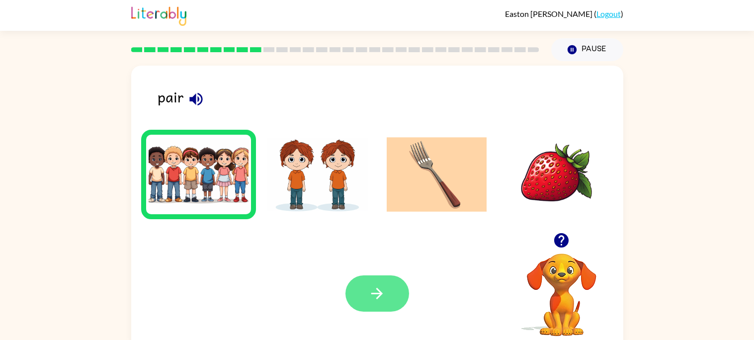
click at [373, 297] on icon "button" at bounding box center [376, 293] width 17 height 17
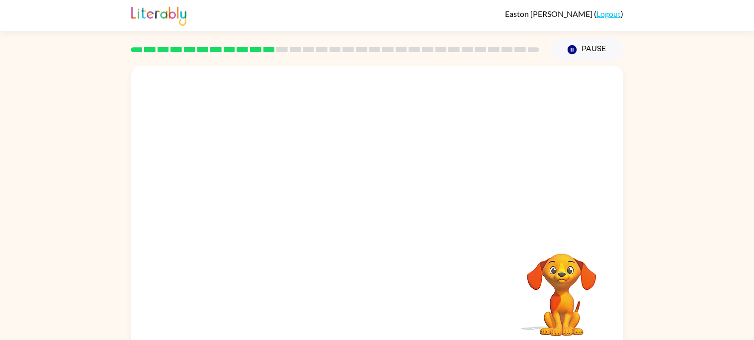
click at [505, 97] on video "Your browser must support playing .mp4 files to use Literably. Please try using…" at bounding box center [377, 149] width 492 height 167
click at [373, 221] on icon "button" at bounding box center [376, 212] width 17 height 17
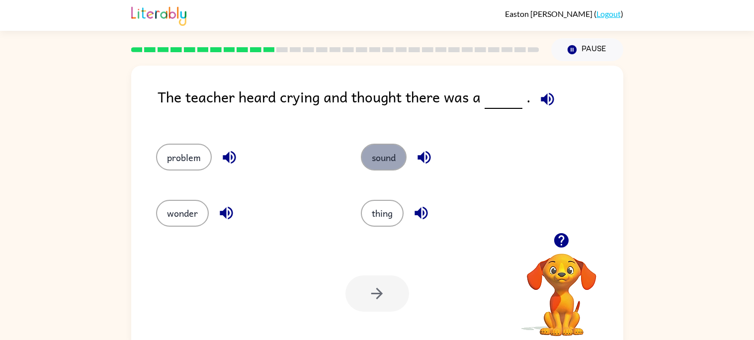
click at [381, 163] on button "sound" at bounding box center [384, 157] width 46 height 27
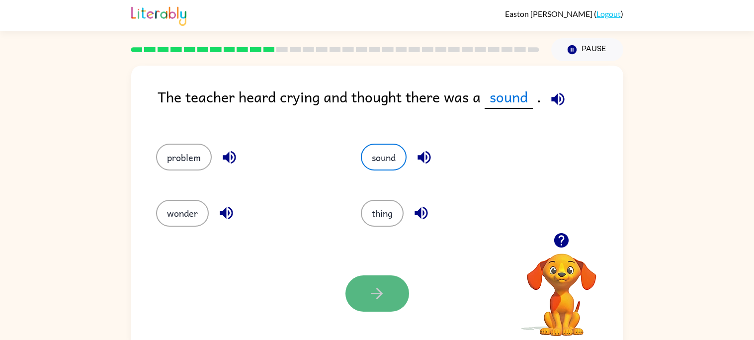
click at [374, 287] on icon "button" at bounding box center [376, 293] width 17 height 17
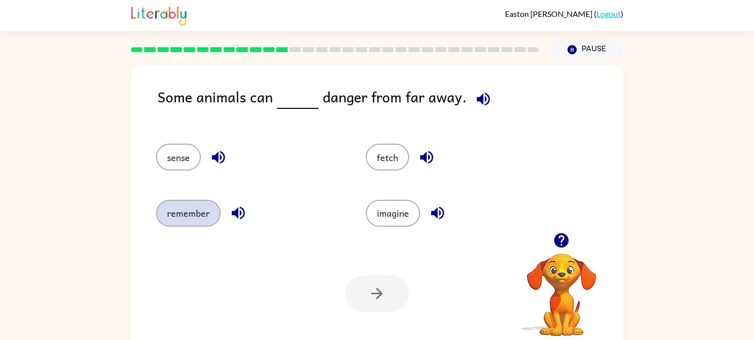
click at [164, 219] on button "remember" at bounding box center [188, 213] width 65 height 27
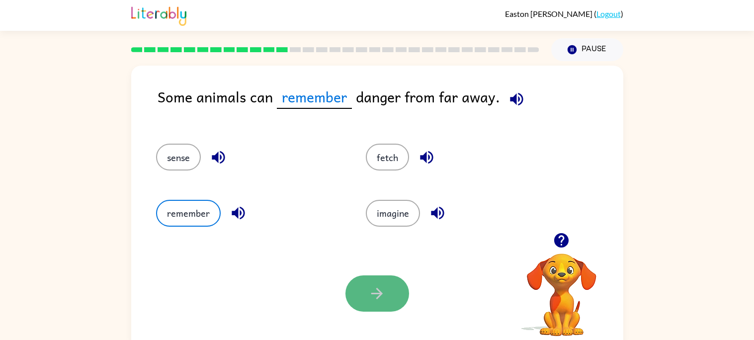
click at [357, 281] on button "button" at bounding box center [378, 293] width 64 height 36
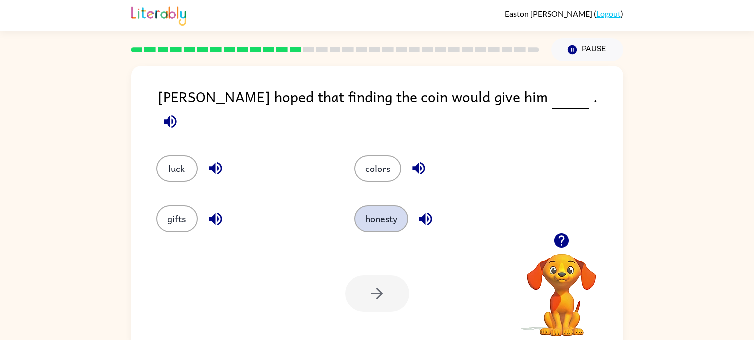
click at [383, 209] on button "honesty" at bounding box center [381, 218] width 54 height 27
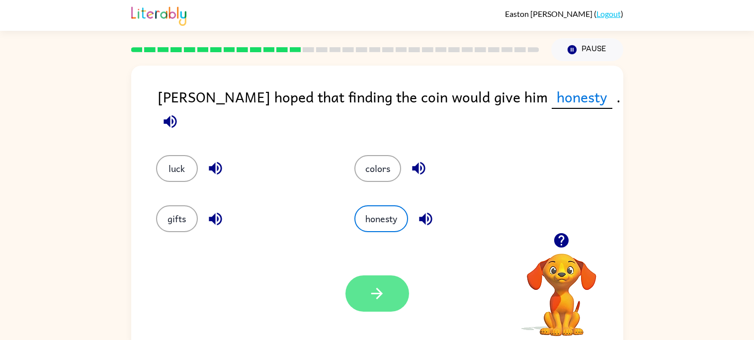
click at [372, 307] on button "button" at bounding box center [378, 293] width 64 height 36
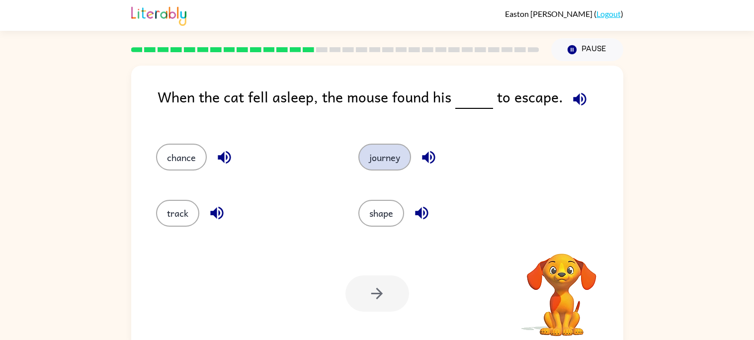
click at [374, 162] on button "journey" at bounding box center [384, 157] width 53 height 27
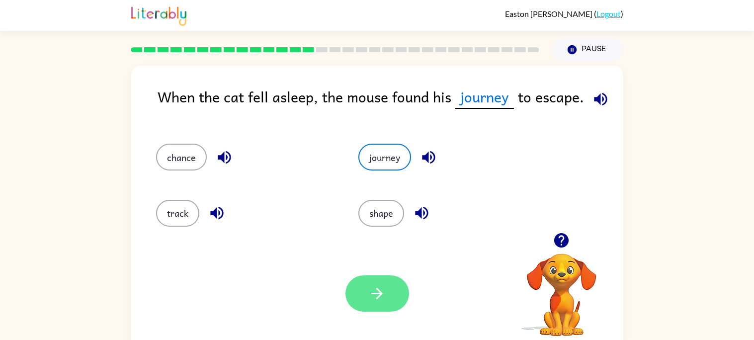
click at [379, 281] on button "button" at bounding box center [378, 293] width 64 height 36
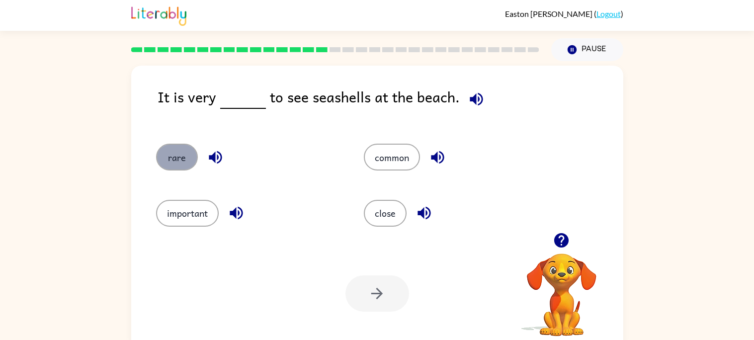
click at [175, 165] on button "rare" at bounding box center [177, 157] width 42 height 27
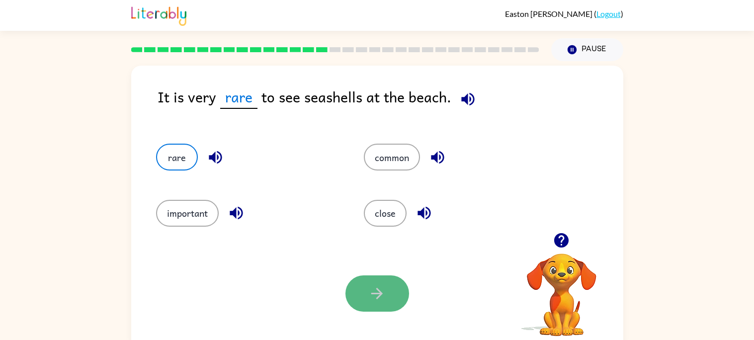
click at [365, 288] on button "button" at bounding box center [378, 293] width 64 height 36
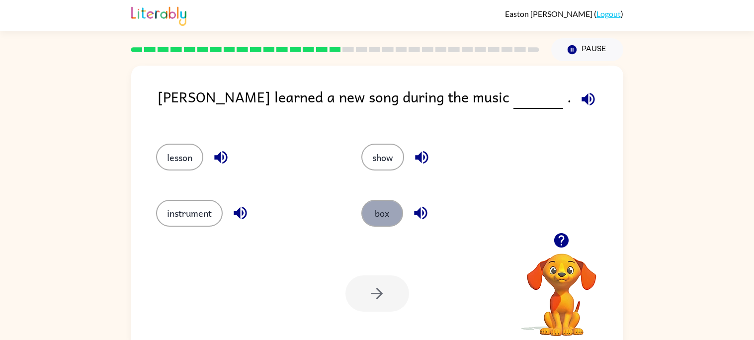
click at [396, 211] on button "box" at bounding box center [382, 213] width 42 height 27
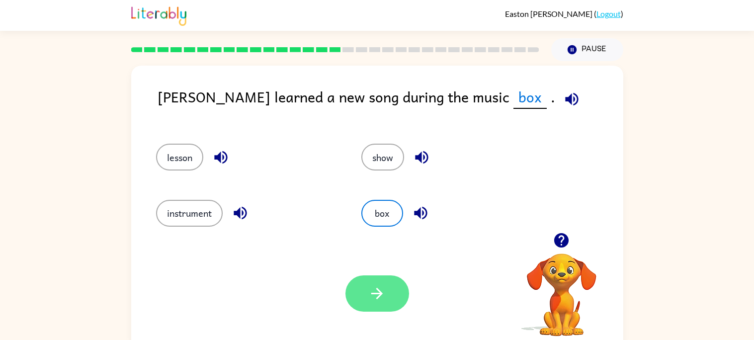
click at [366, 288] on button "button" at bounding box center [378, 293] width 64 height 36
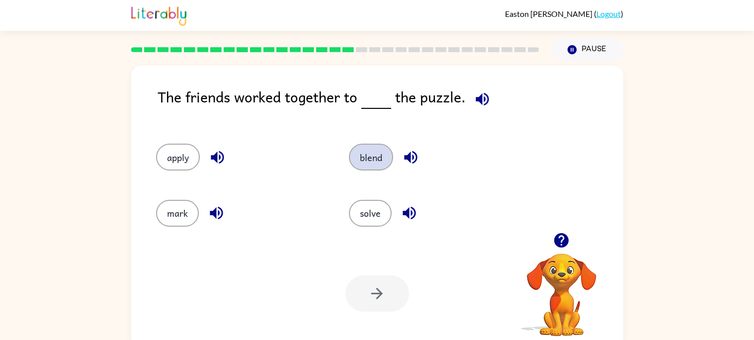
click at [380, 149] on button "blend" at bounding box center [371, 157] width 44 height 27
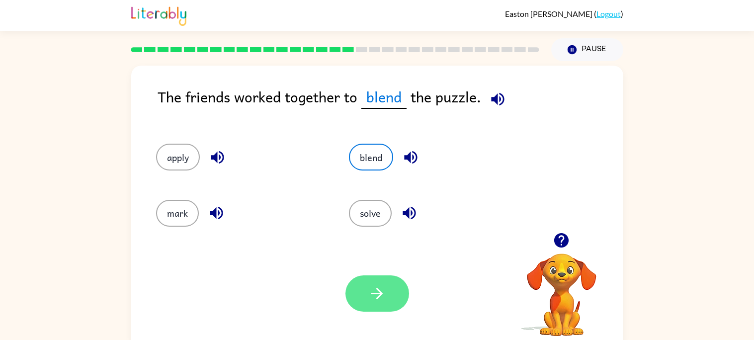
click at [379, 285] on icon "button" at bounding box center [376, 293] width 17 height 17
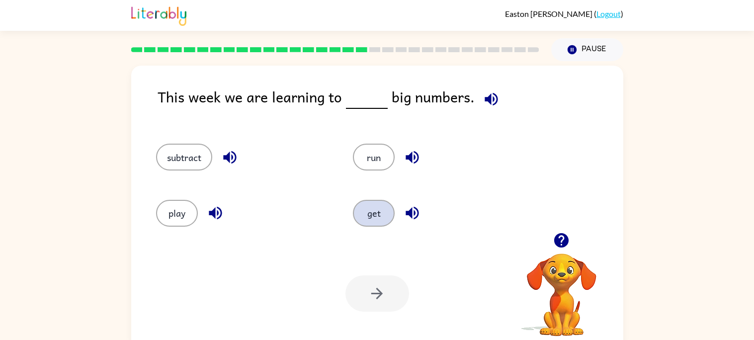
click at [372, 215] on button "get" at bounding box center [374, 213] width 42 height 27
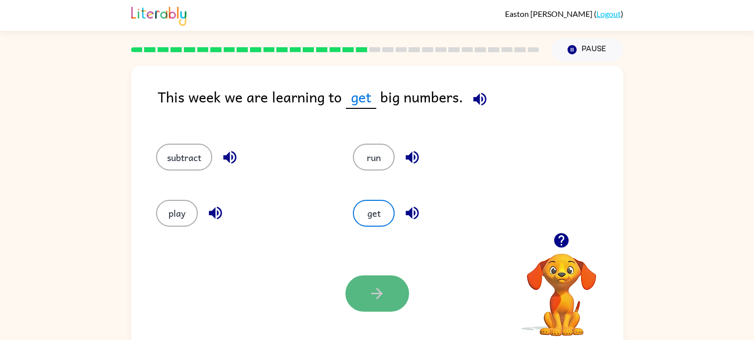
click at [365, 285] on button "button" at bounding box center [378, 293] width 64 height 36
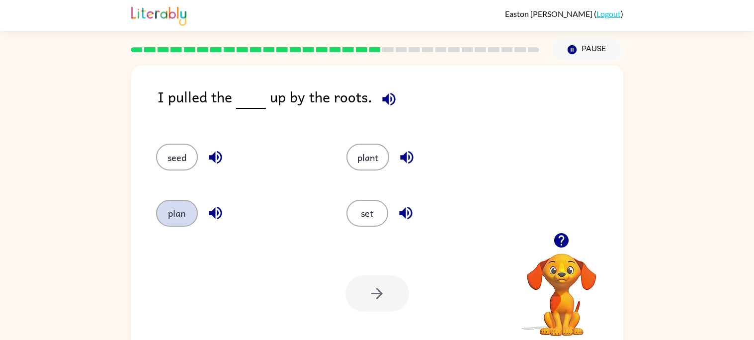
click at [182, 215] on button "plan" at bounding box center [177, 213] width 42 height 27
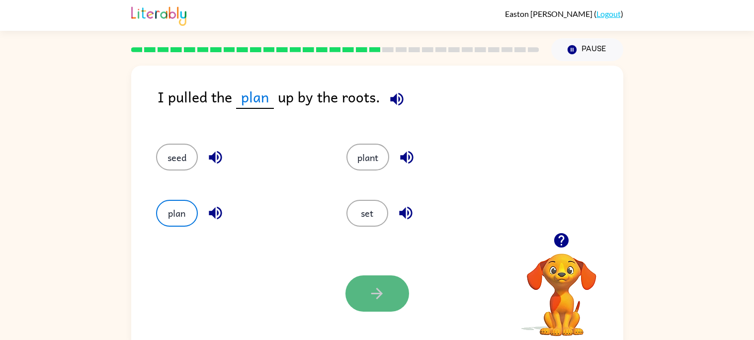
click at [394, 294] on button "button" at bounding box center [378, 293] width 64 height 36
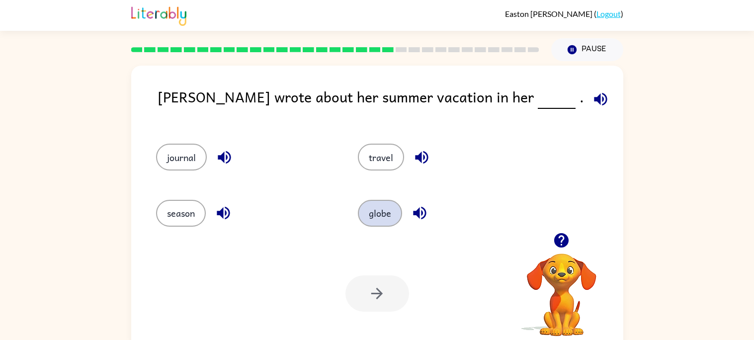
click at [384, 215] on button "globe" at bounding box center [380, 213] width 44 height 27
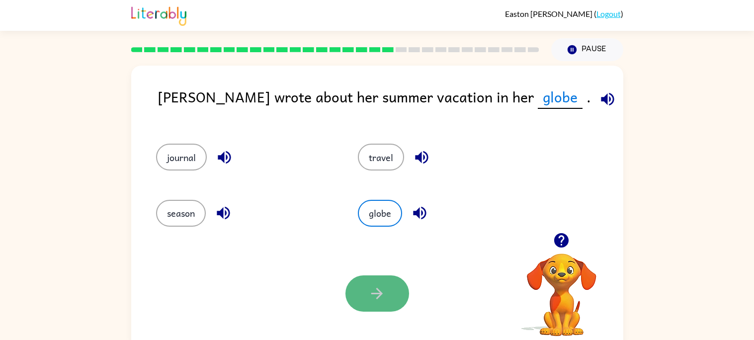
click at [383, 303] on button "button" at bounding box center [378, 293] width 64 height 36
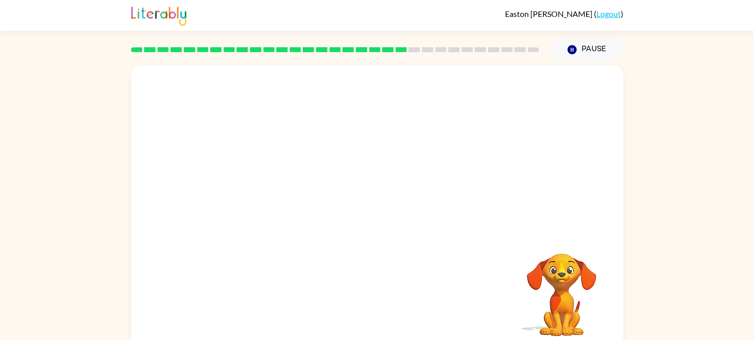
click at [438, 203] on video "Your browser must support playing .mp4 files to use Literably. Please try using…" at bounding box center [377, 149] width 492 height 167
click at [436, 198] on video "Your browser must support playing .mp4 files to use Literably. Please try using…" at bounding box center [377, 149] width 492 height 167
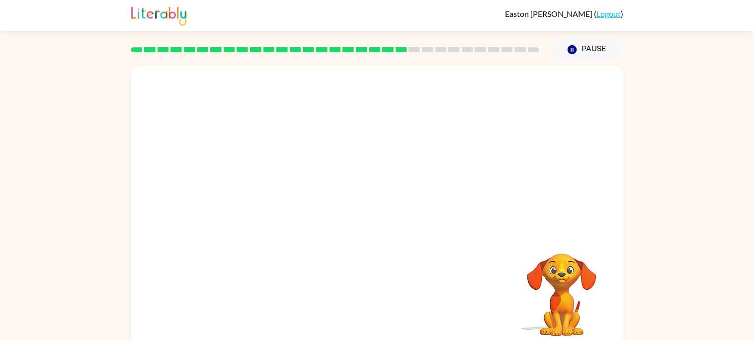
click at [434, 207] on video "Your browser must support playing .mp4 files to use Literably. Please try using…" at bounding box center [377, 149] width 492 height 167
click at [396, 205] on button "button" at bounding box center [378, 212] width 64 height 36
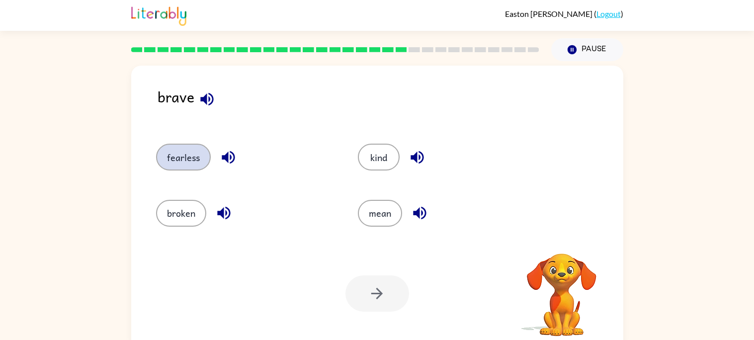
click at [160, 161] on button "fearless" at bounding box center [183, 157] width 55 height 27
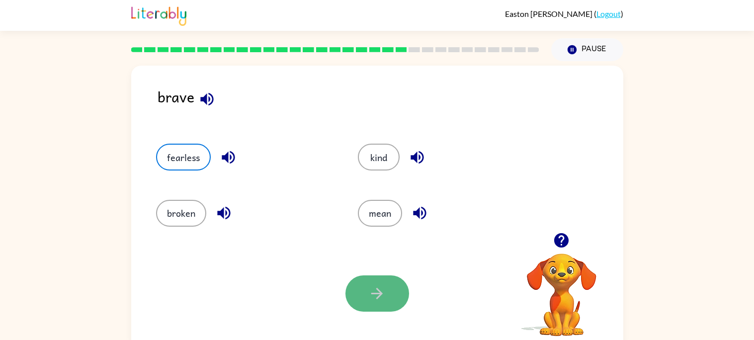
click at [381, 304] on button "button" at bounding box center [378, 293] width 64 height 36
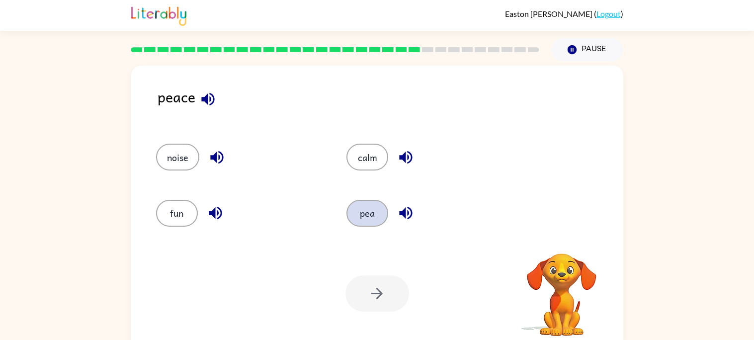
click at [375, 215] on button "pea" at bounding box center [368, 213] width 42 height 27
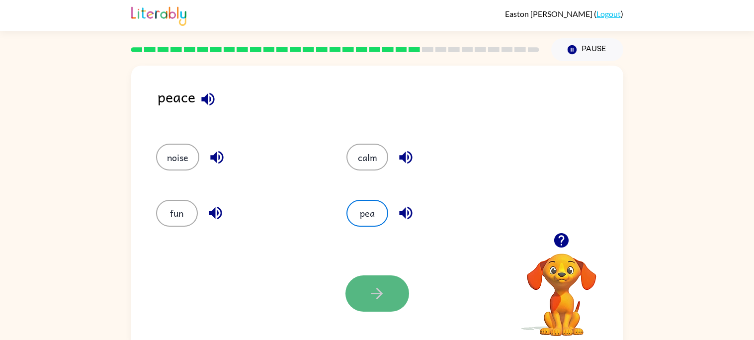
click at [381, 297] on icon "button" at bounding box center [376, 293] width 17 height 17
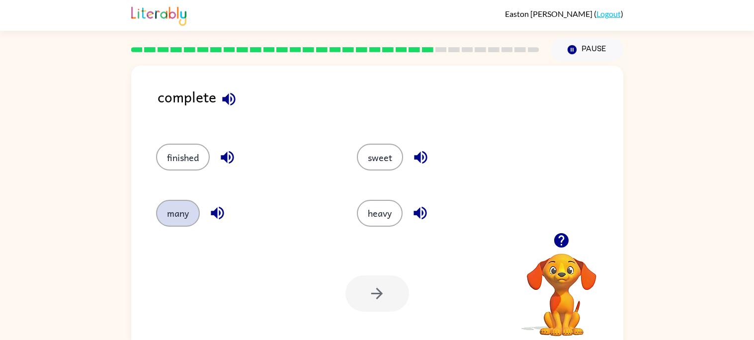
click at [187, 221] on button "many" at bounding box center [178, 213] width 44 height 27
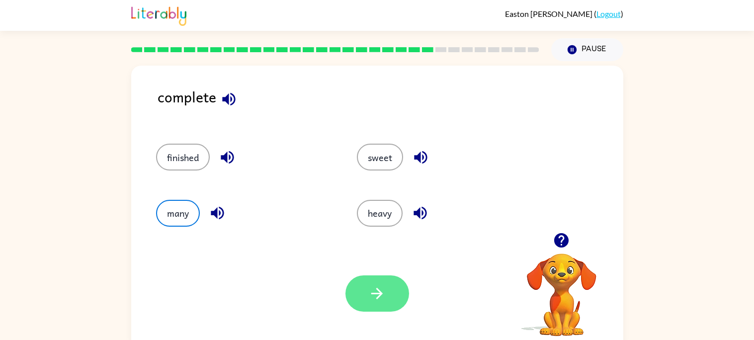
click at [367, 299] on button "button" at bounding box center [378, 293] width 64 height 36
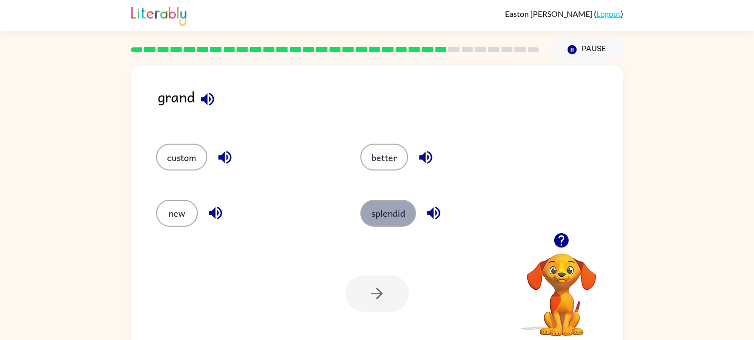
click at [383, 209] on button "splendid" at bounding box center [388, 213] width 56 height 27
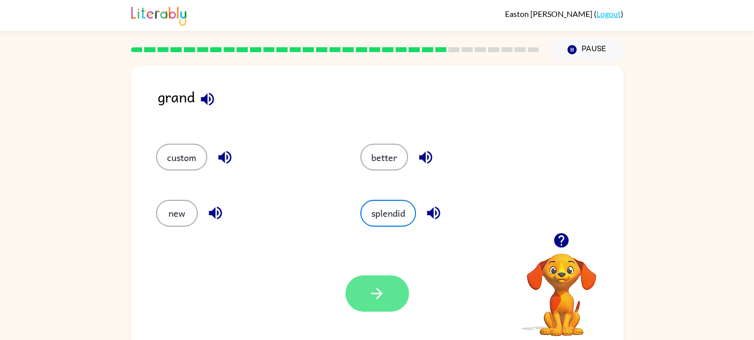
click at [378, 294] on icon "button" at bounding box center [376, 293] width 11 height 11
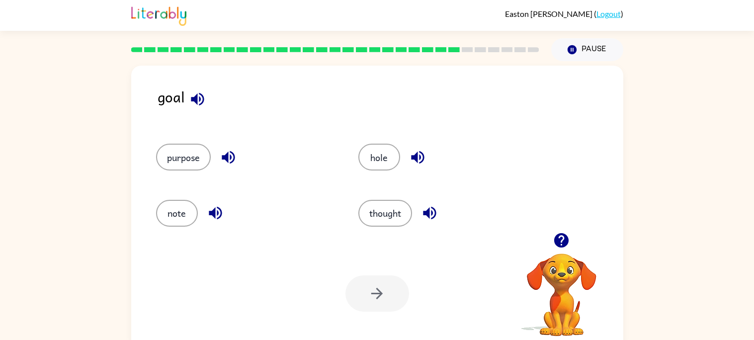
click at [397, 308] on div at bounding box center [378, 293] width 64 height 36
click at [374, 163] on button "hole" at bounding box center [379, 157] width 42 height 27
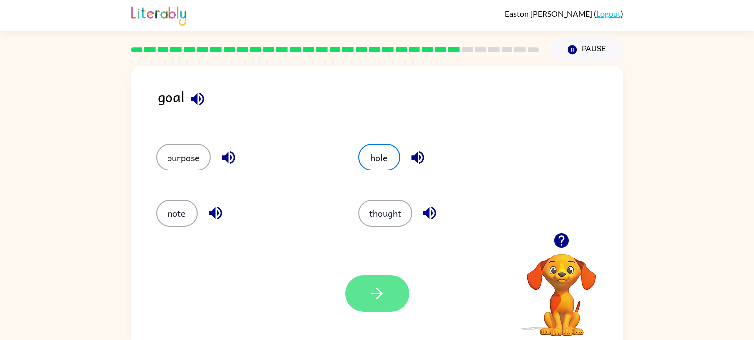
click at [381, 295] on icon "button" at bounding box center [376, 293] width 11 height 11
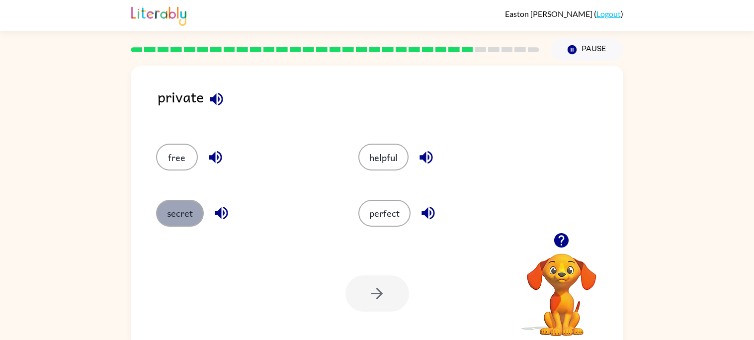
click at [169, 215] on button "secret" at bounding box center [180, 213] width 48 height 27
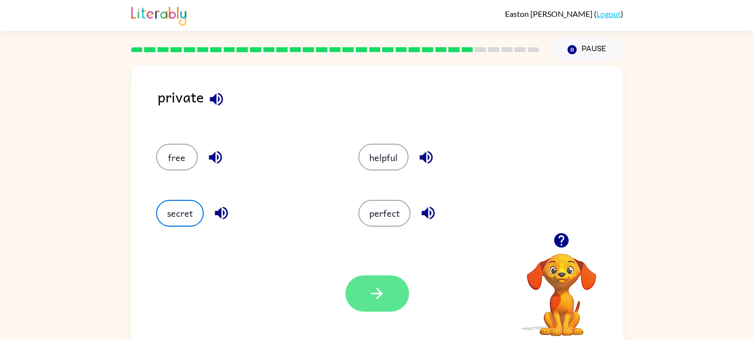
click at [376, 293] on icon "button" at bounding box center [376, 293] width 11 height 11
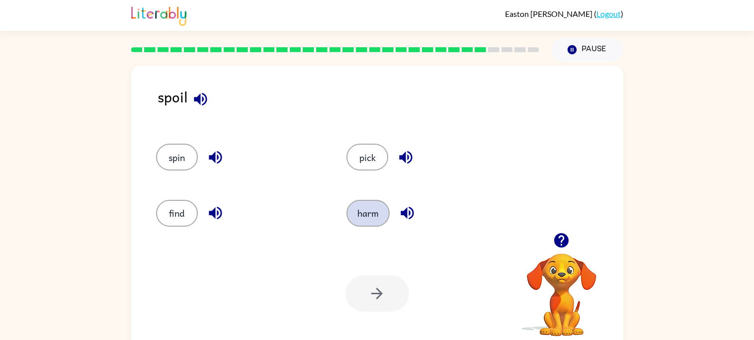
click at [366, 211] on button "harm" at bounding box center [368, 213] width 43 height 27
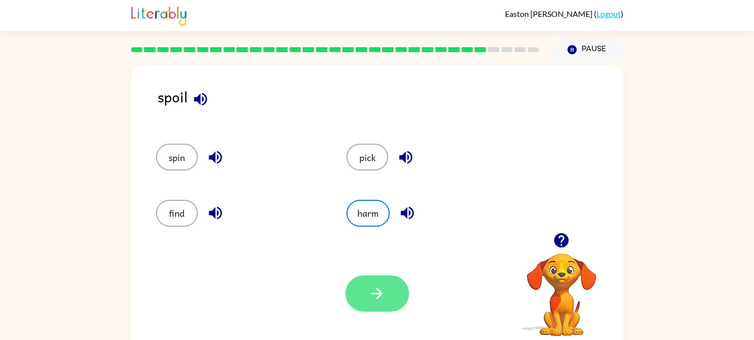
click at [372, 286] on icon "button" at bounding box center [376, 293] width 17 height 17
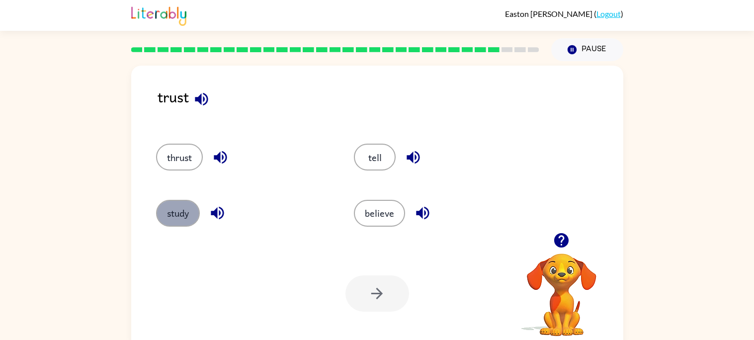
click at [176, 221] on button "study" at bounding box center [178, 213] width 44 height 27
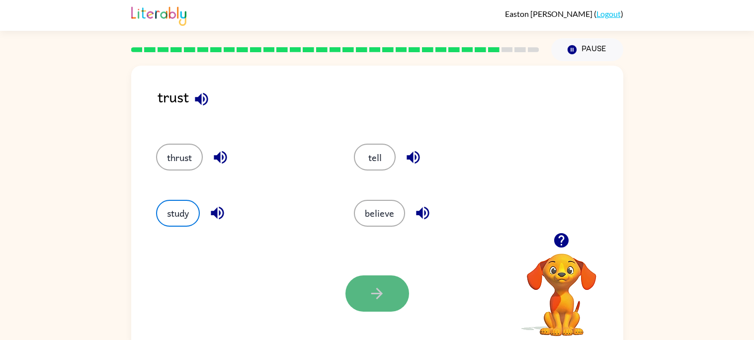
click at [373, 281] on button "button" at bounding box center [378, 293] width 64 height 36
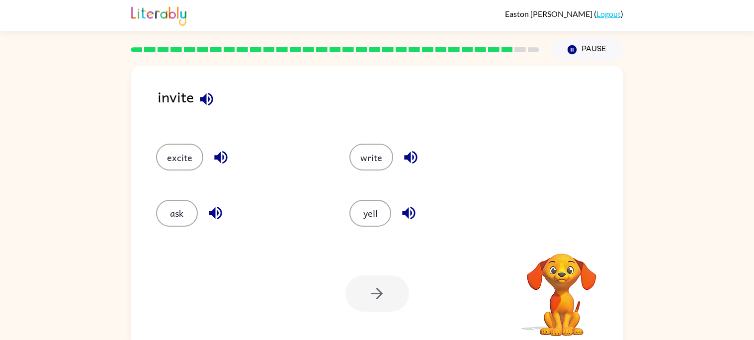
click at [373, 281] on div at bounding box center [378, 293] width 64 height 36
click at [376, 210] on button "yell" at bounding box center [371, 213] width 42 height 27
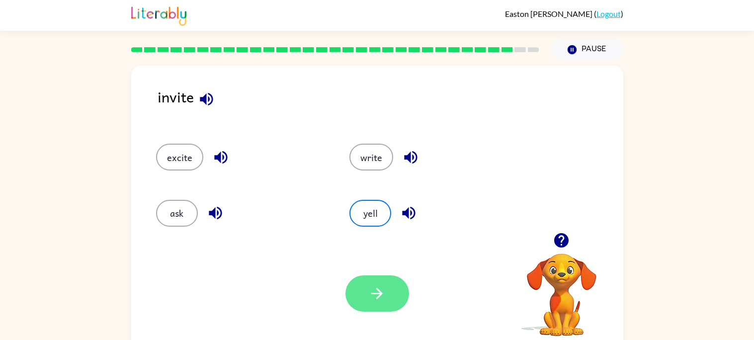
click at [389, 281] on button "button" at bounding box center [378, 293] width 64 height 36
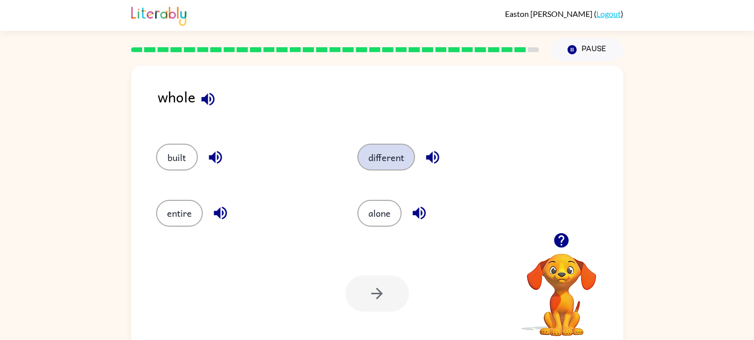
click at [380, 153] on button "different" at bounding box center [386, 157] width 58 height 27
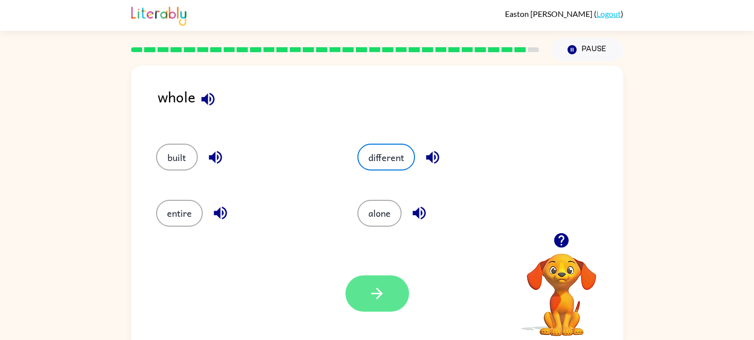
click at [385, 305] on button "button" at bounding box center [378, 293] width 64 height 36
